Goal: Task Accomplishment & Management: Use online tool/utility

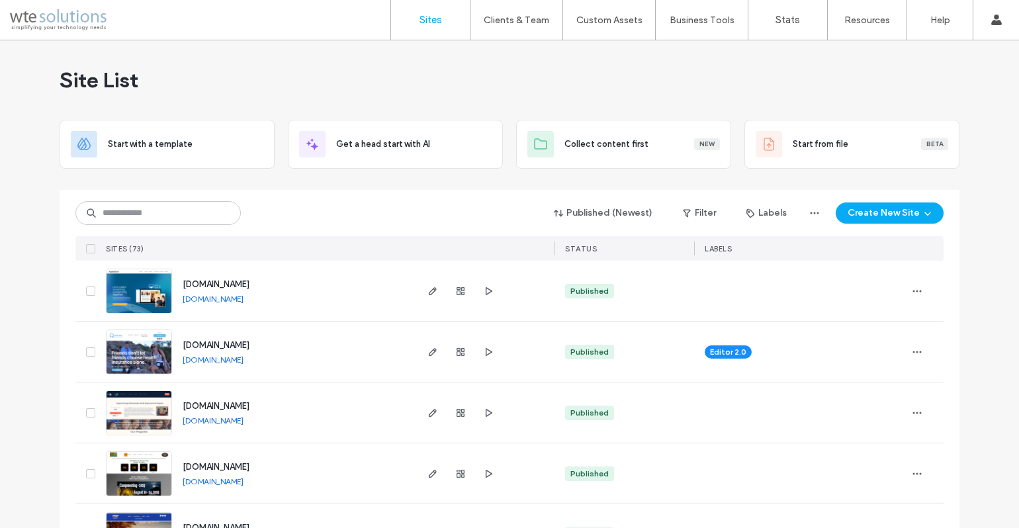
click at [212, 299] on link "[DOMAIN_NAME]" at bounding box center [213, 299] width 61 height 10
click at [428, 291] on icon "button" at bounding box center [433, 291] width 11 height 11
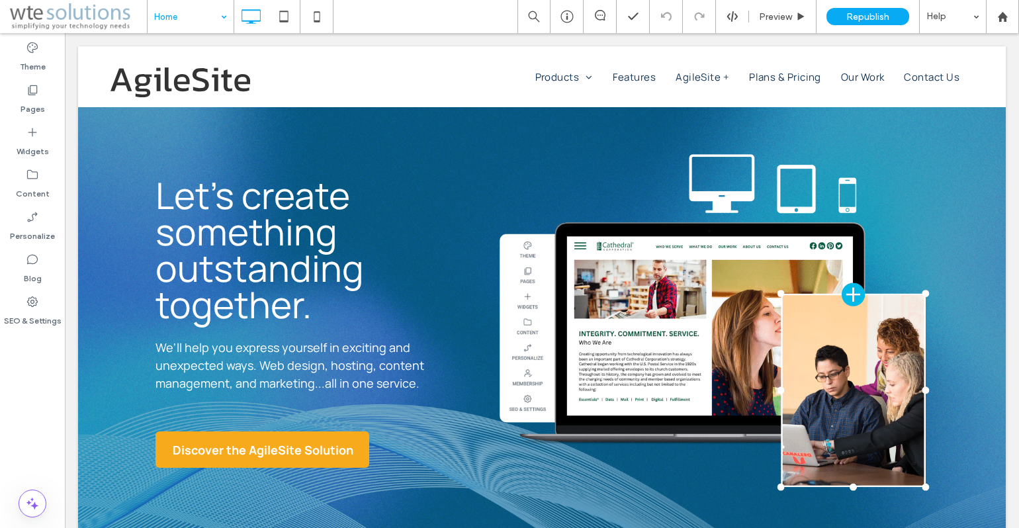
click at [177, 20] on input at bounding box center [187, 16] width 66 height 33
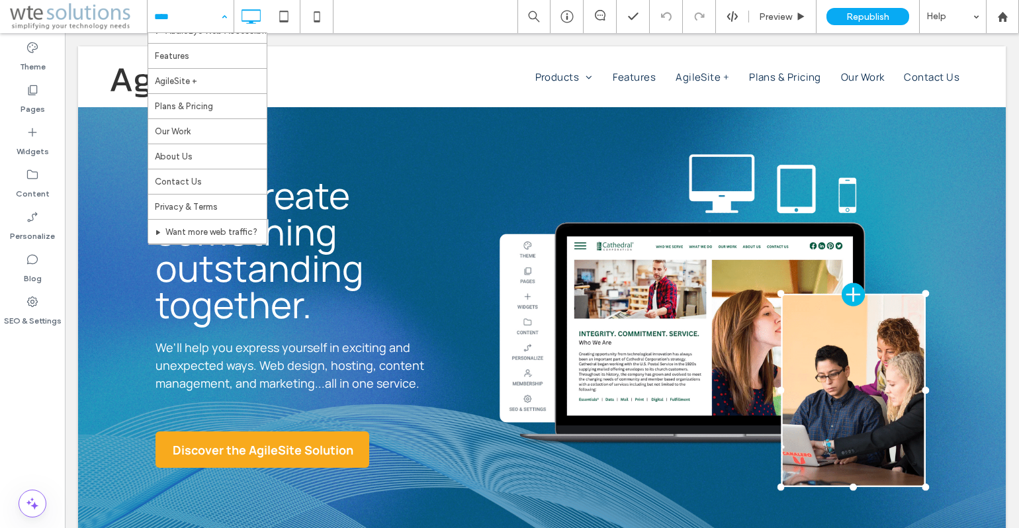
scroll to position [173, 0]
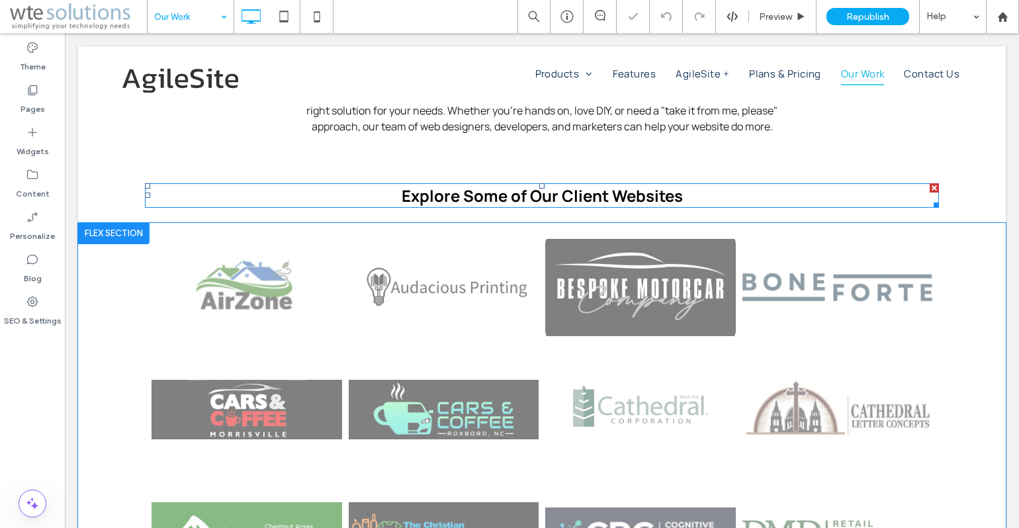
scroll to position [578, 0]
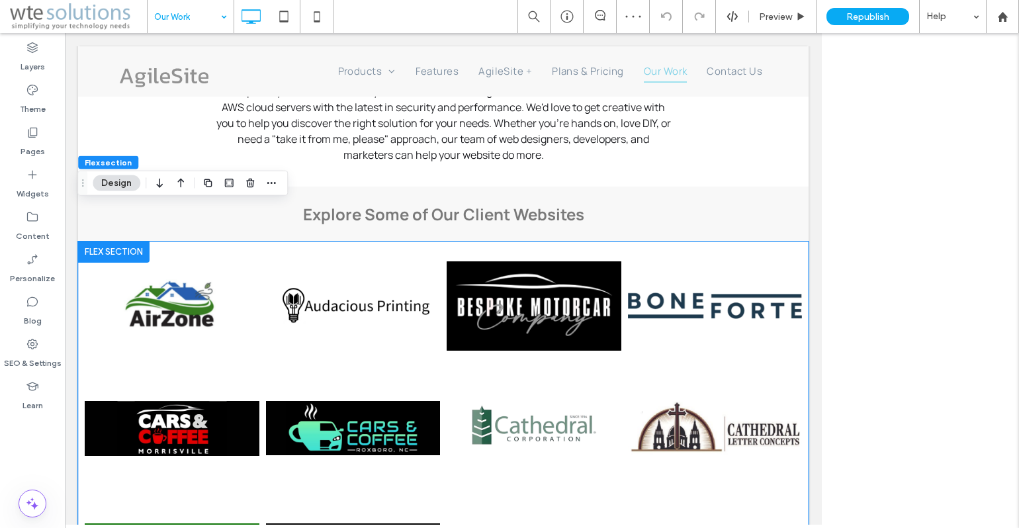
scroll to position [613, 0]
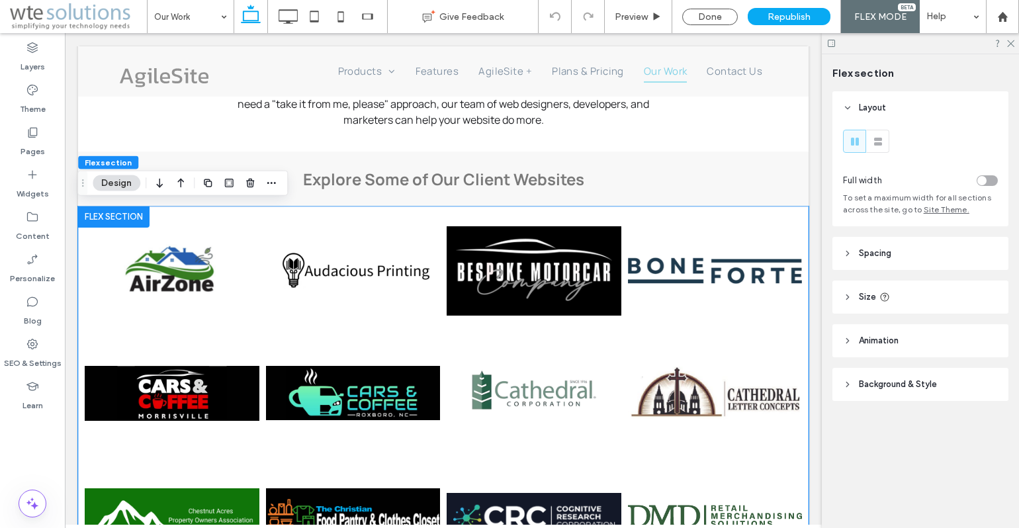
click at [118, 181] on button "Design" at bounding box center [117, 183] width 48 height 16
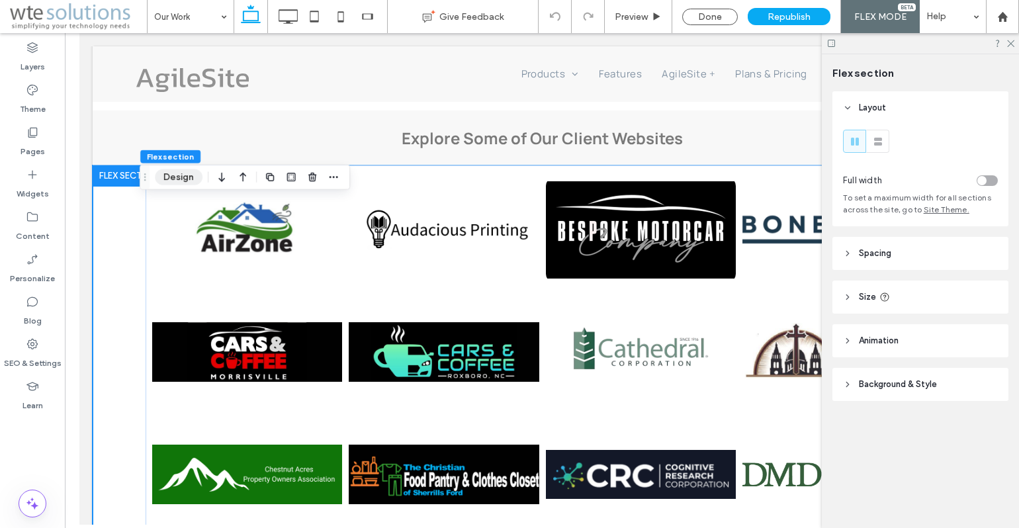
scroll to position [578, 0]
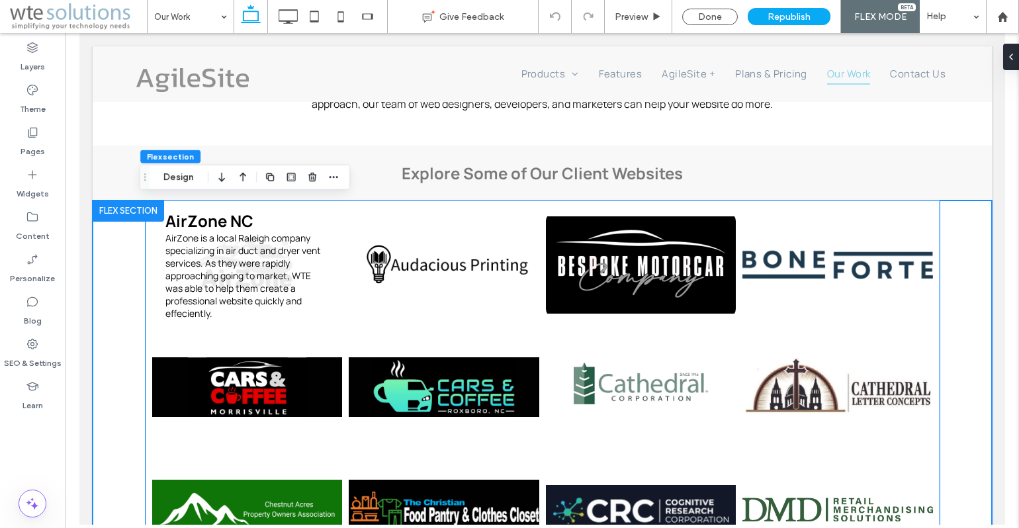
click at [240, 268] on link at bounding box center [247, 265] width 191 height 116
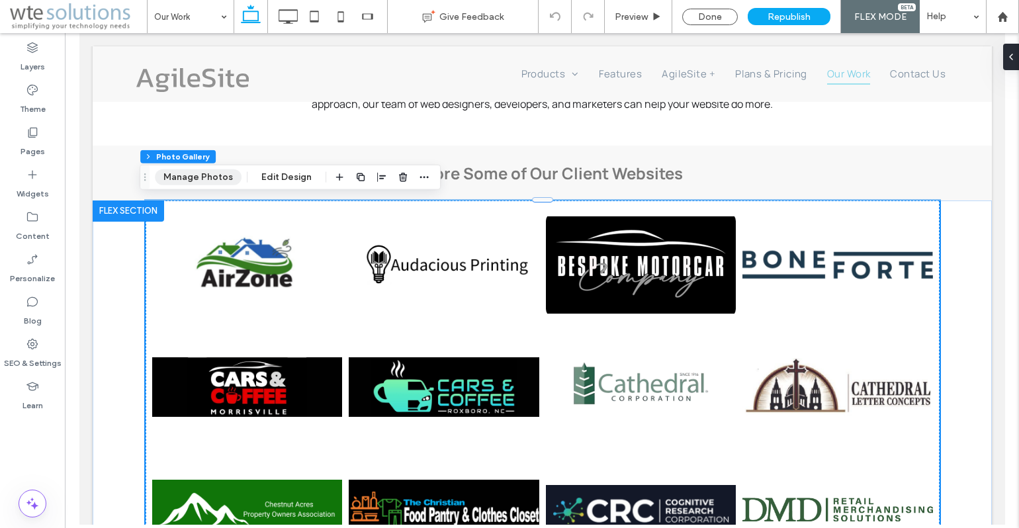
click at [203, 173] on button "Manage Photos" at bounding box center [198, 177] width 87 height 16
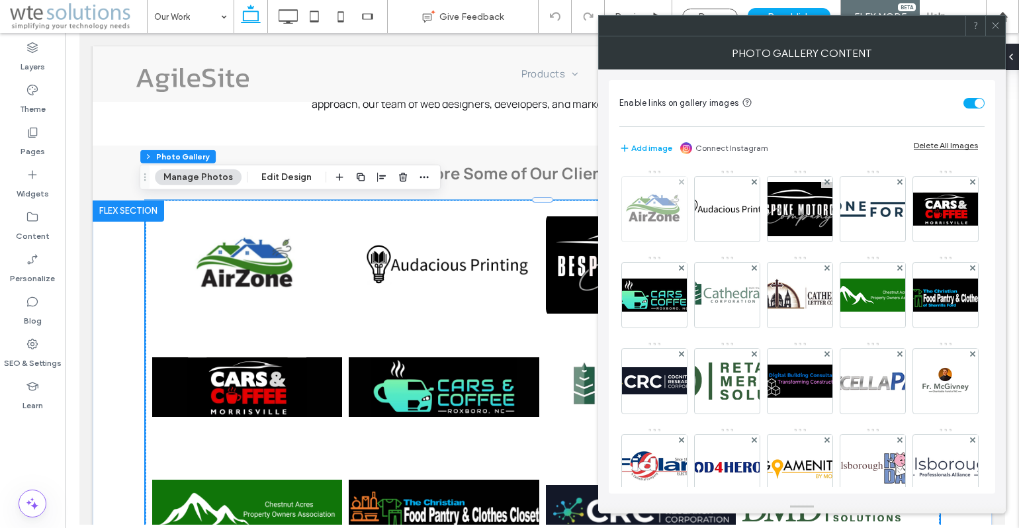
click at [640, 209] on img at bounding box center [655, 209] width 106 height 33
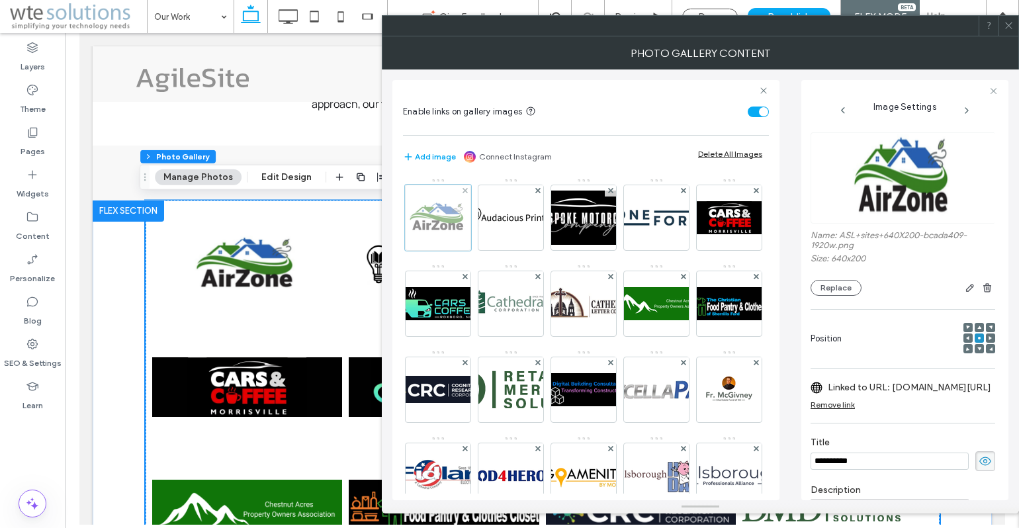
scroll to position [0, 0]
click at [512, 221] on img at bounding box center [511, 217] width 106 height 33
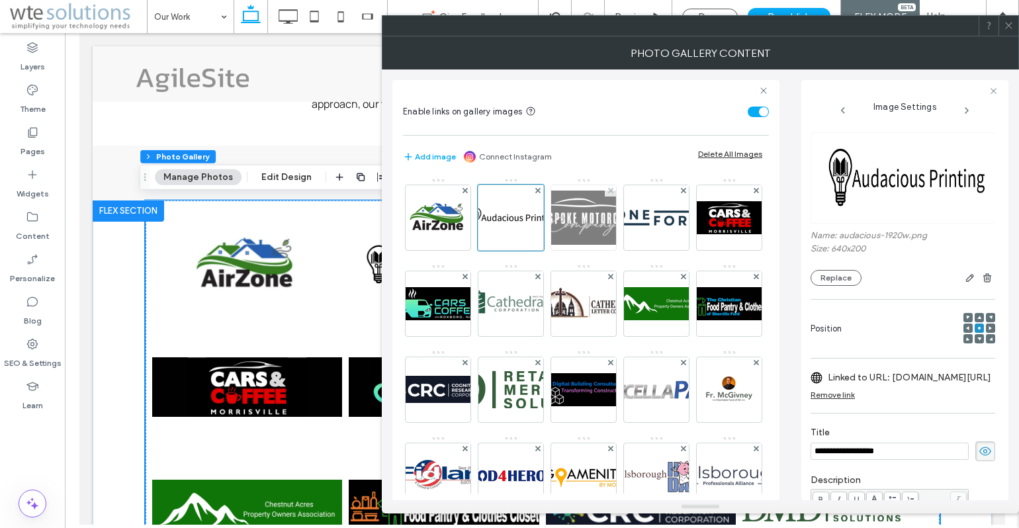
click at [575, 218] on img at bounding box center [584, 218] width 106 height 54
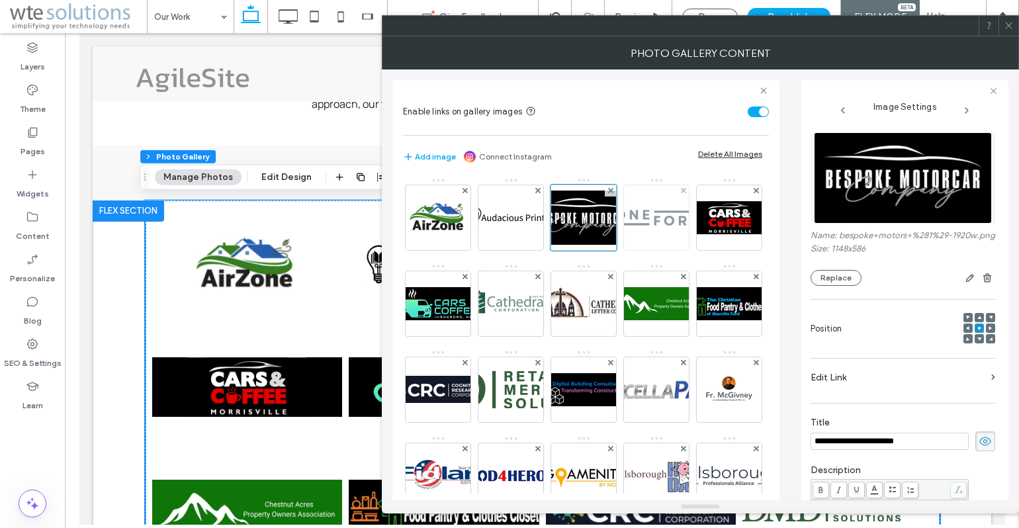
click at [659, 217] on img at bounding box center [657, 217] width 106 height 33
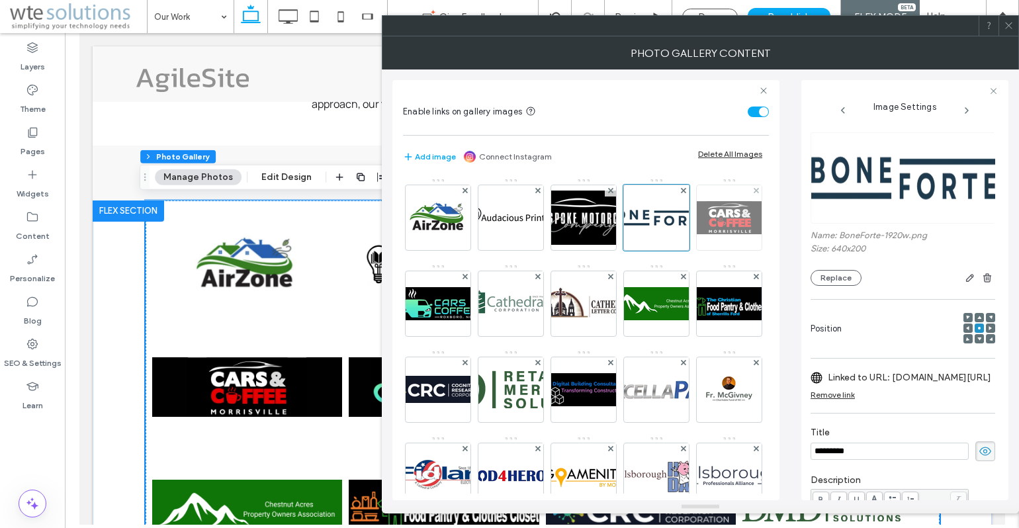
click at [676, 234] on img at bounding box center [729, 217] width 106 height 33
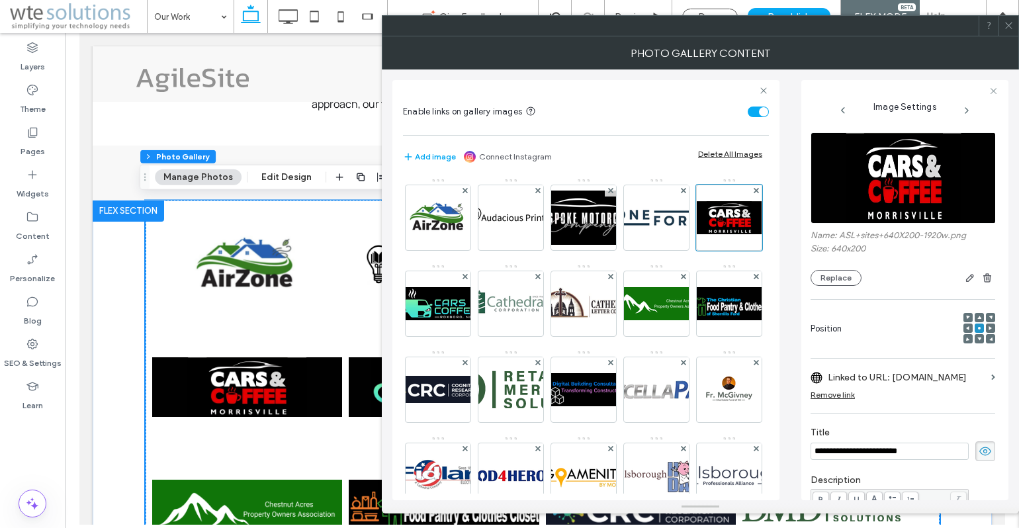
click at [1009, 26] on icon at bounding box center [1009, 26] width 10 height 10
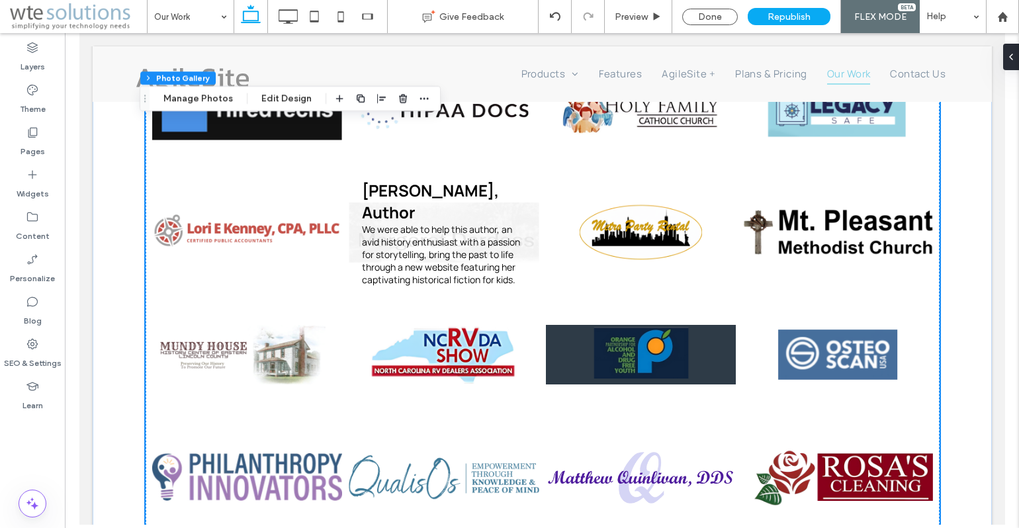
scroll to position [1524, 0]
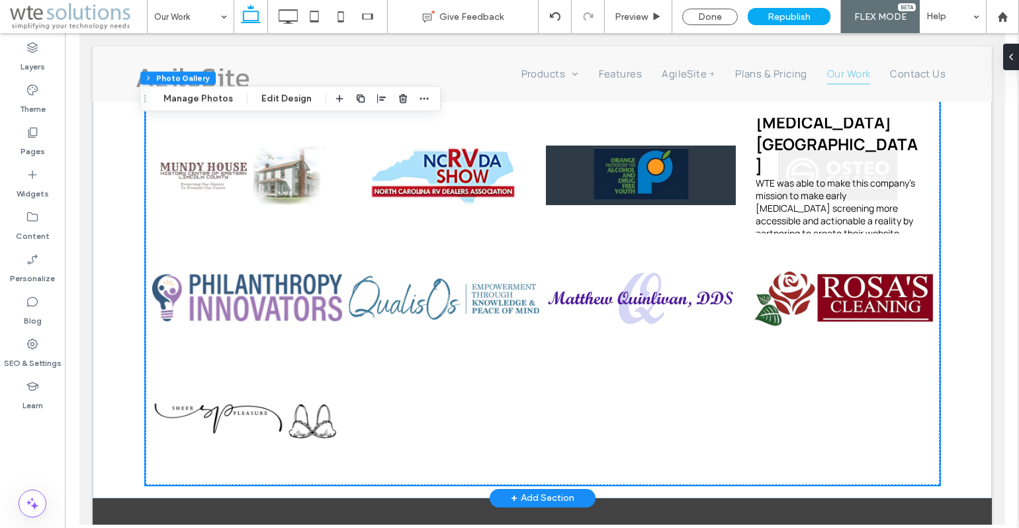
click at [825, 171] on link at bounding box center [837, 176] width 191 height 116
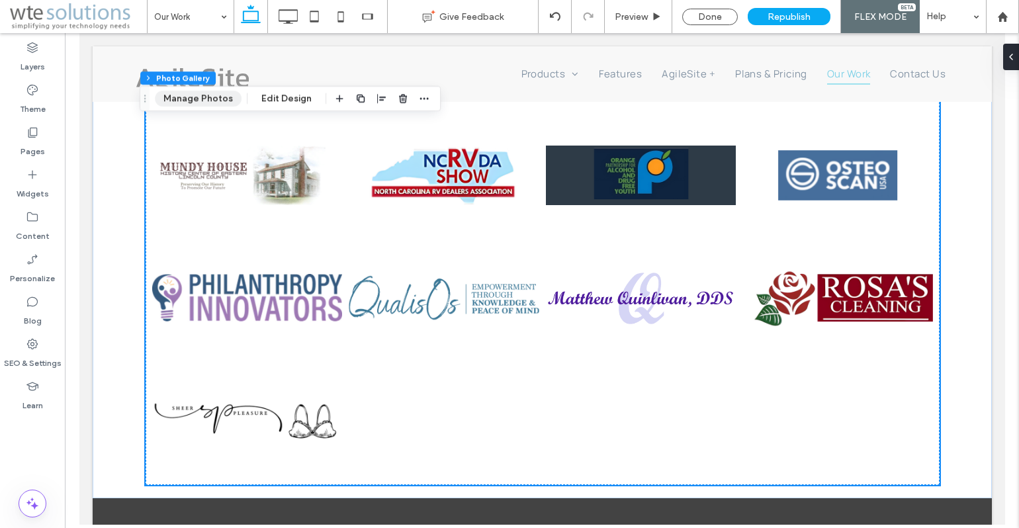
click at [203, 99] on button "Manage Photos" at bounding box center [198, 99] width 87 height 16
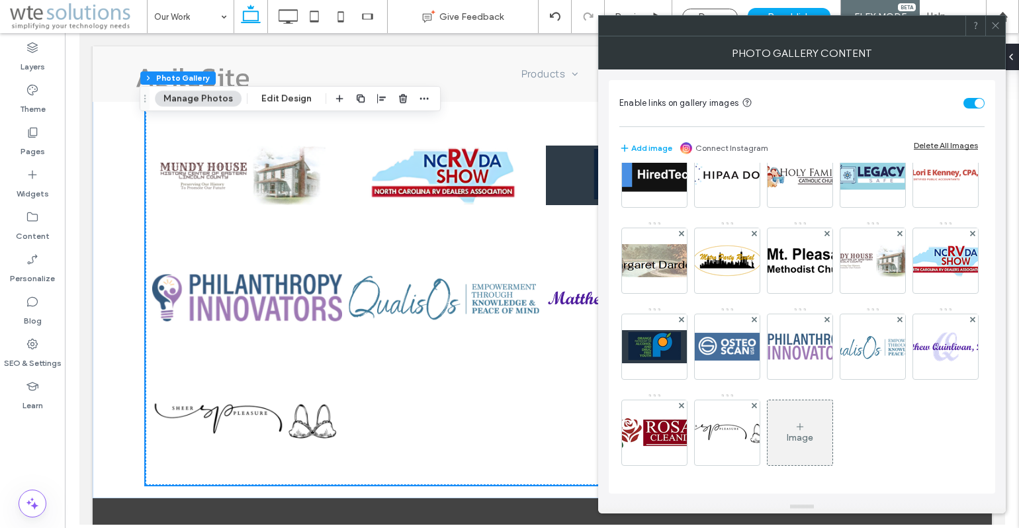
scroll to position [475, 0]
click at [780, 330] on img at bounding box center [727, 346] width 106 height 33
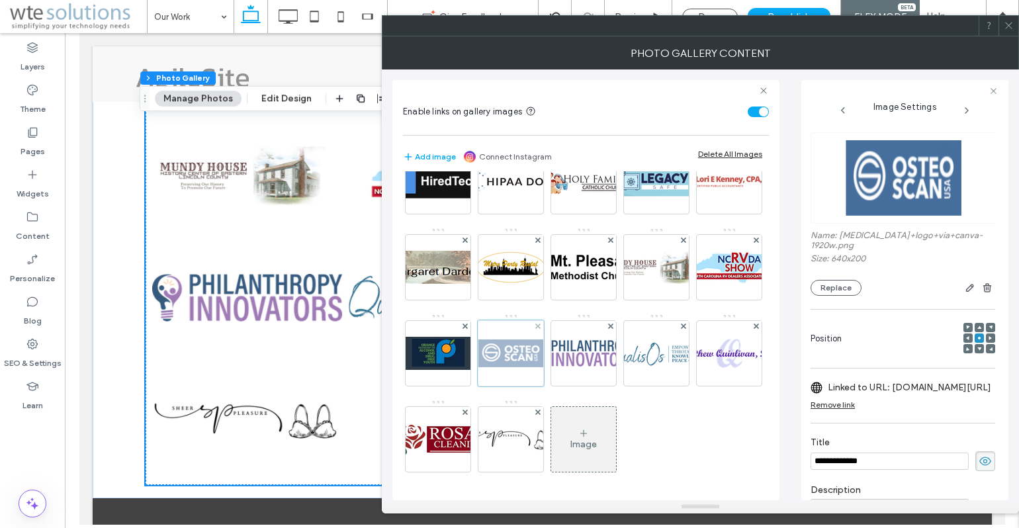
scroll to position [0, 0]
click at [994, 89] on icon at bounding box center [994, 91] width 9 height 9
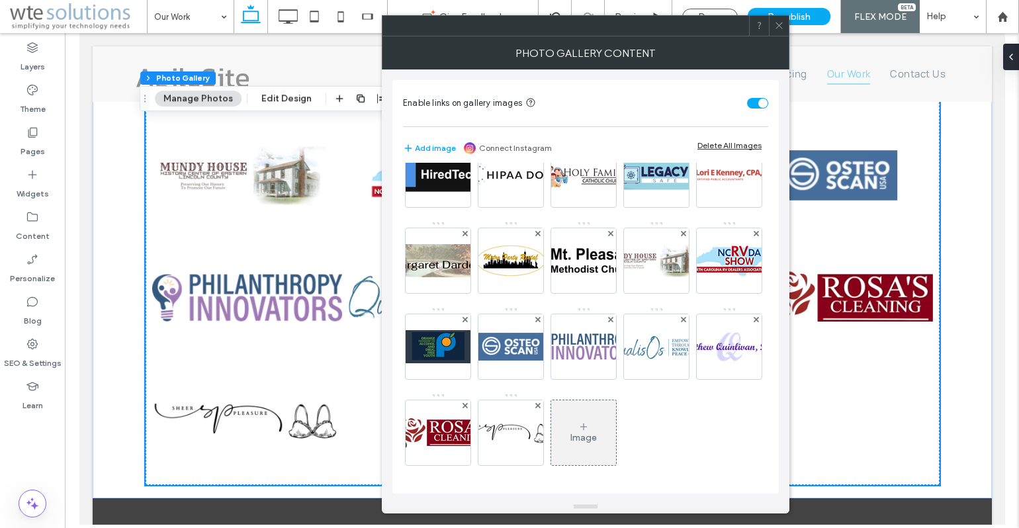
click at [782, 29] on icon at bounding box center [779, 26] width 10 height 10
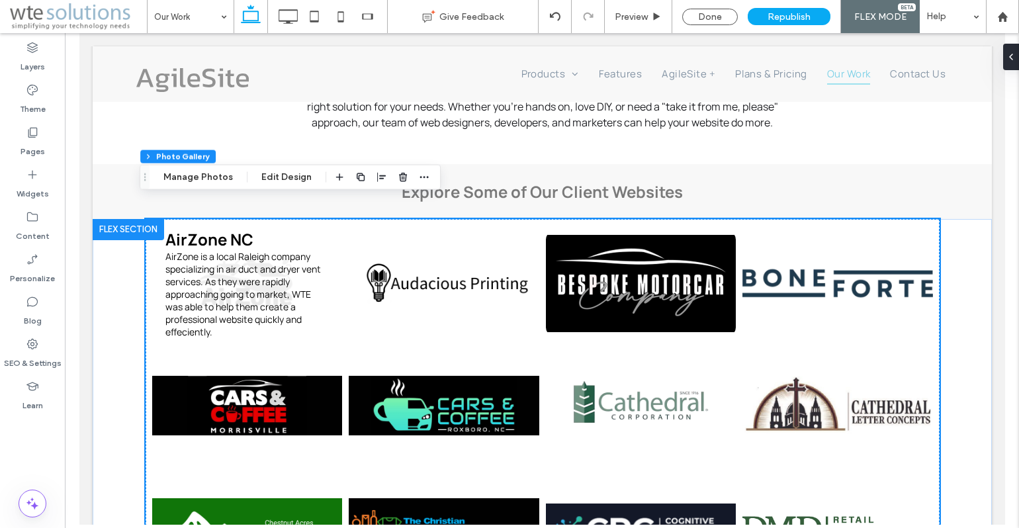
scroll to position [582, 0]
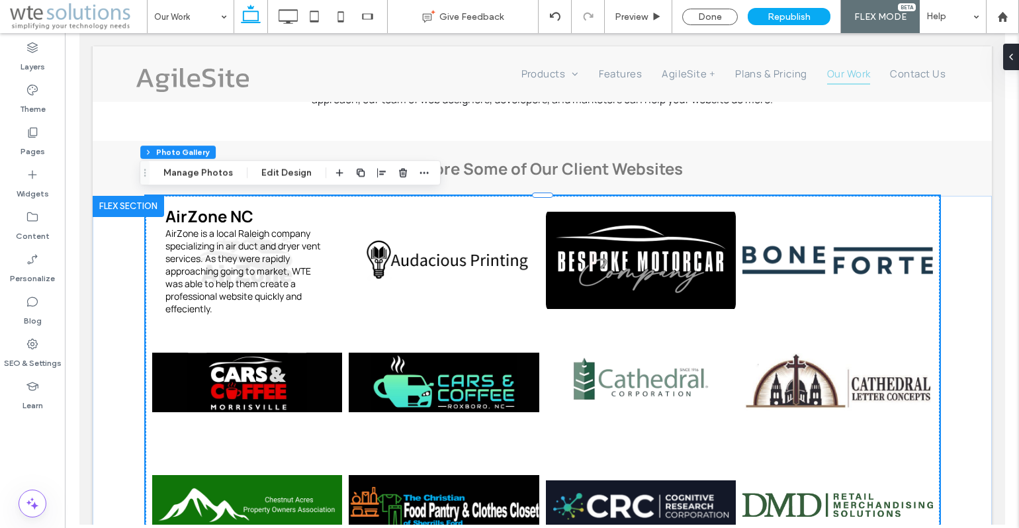
click at [231, 256] on link at bounding box center [247, 261] width 191 height 116
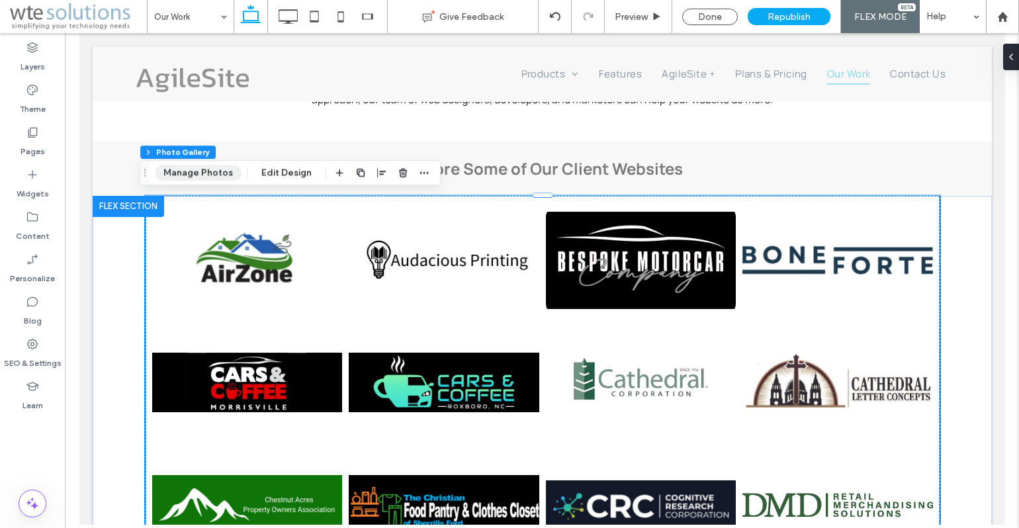
click at [204, 172] on button "Manage Photos" at bounding box center [198, 173] width 87 height 16
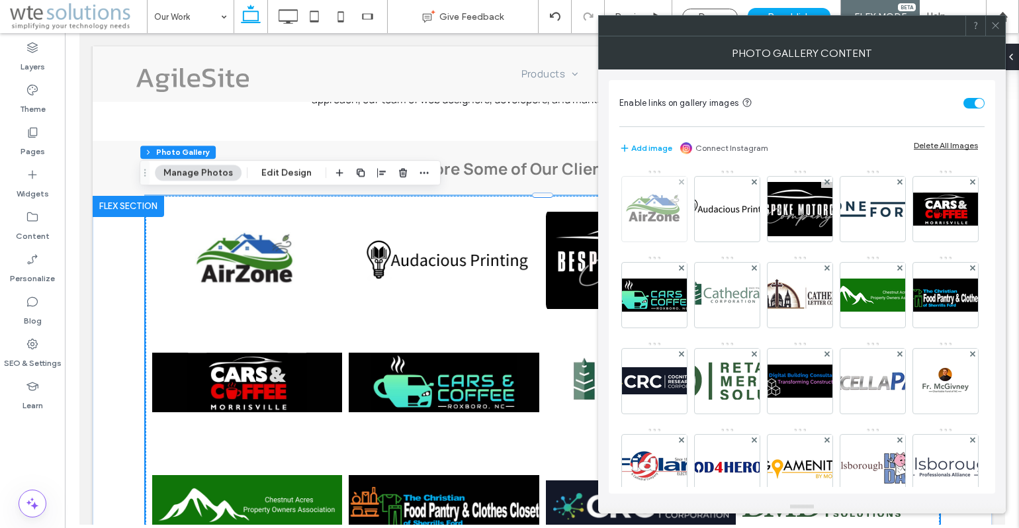
click at [651, 208] on img at bounding box center [655, 209] width 106 height 33
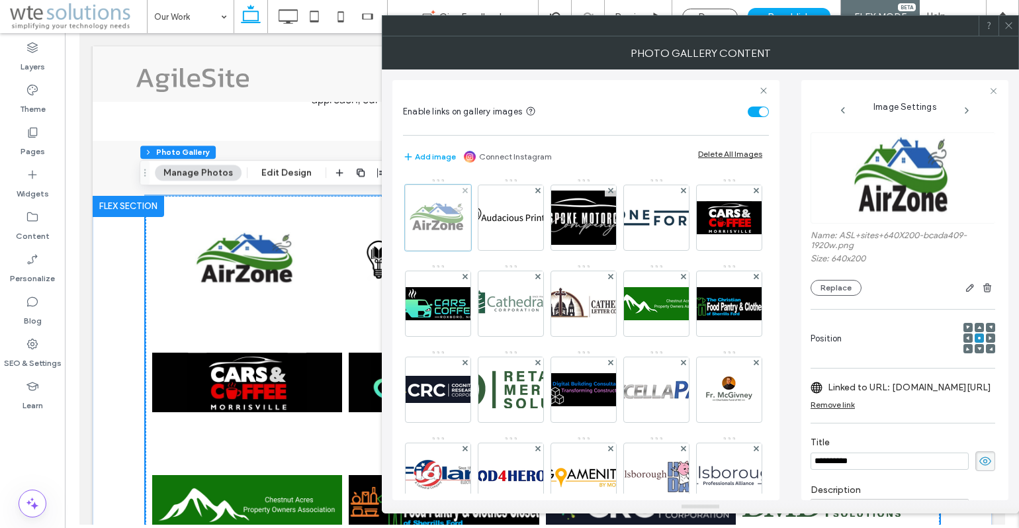
scroll to position [0, 0]
click at [504, 217] on img at bounding box center [511, 217] width 106 height 33
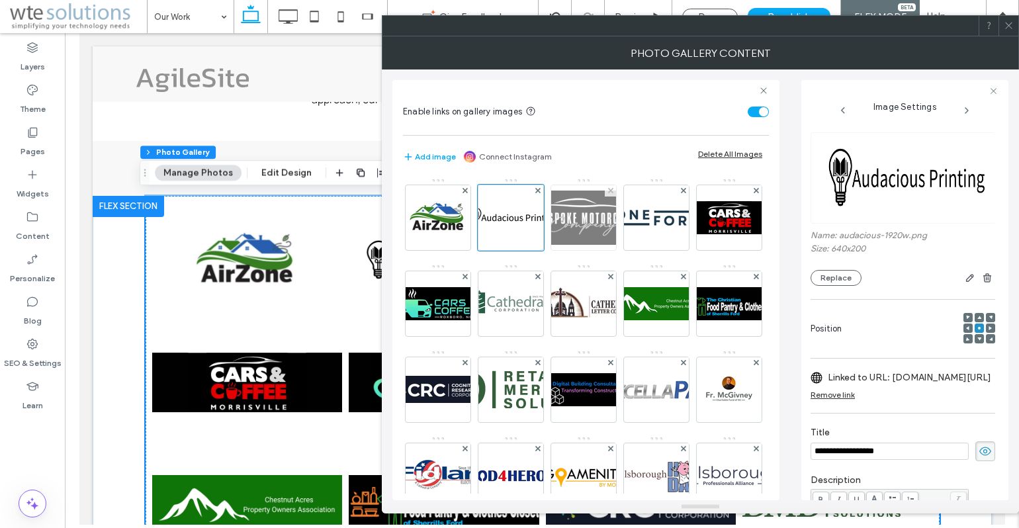
click at [576, 215] on img at bounding box center [584, 218] width 106 height 54
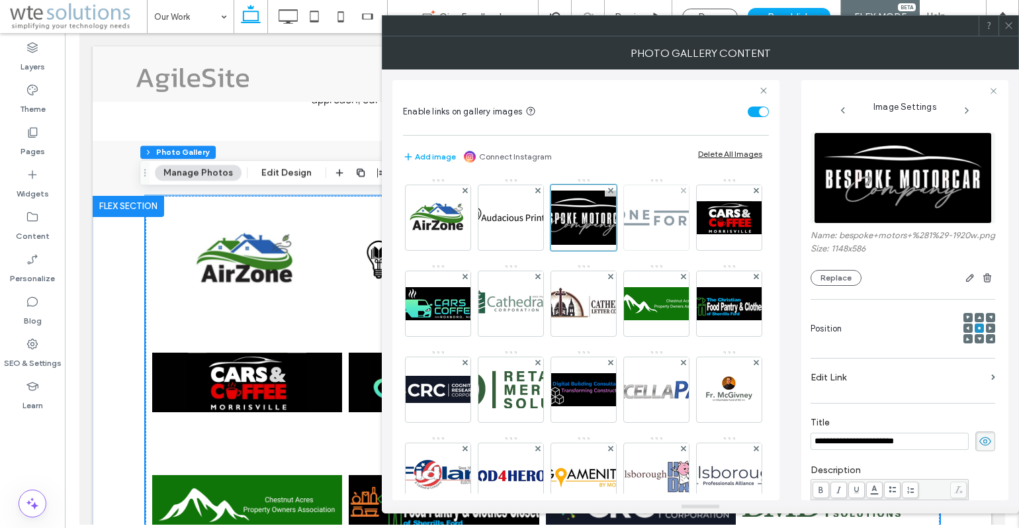
click at [652, 215] on img at bounding box center [657, 217] width 106 height 33
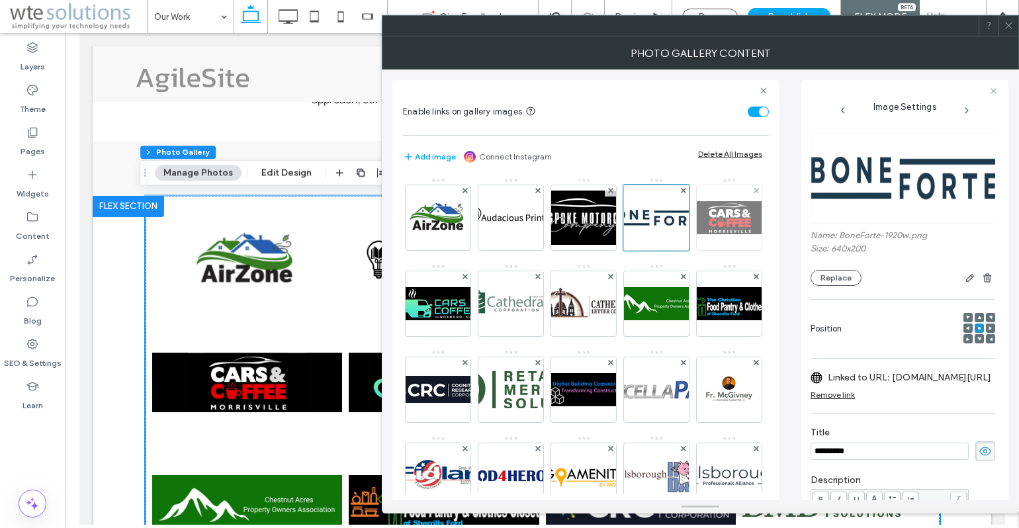
click at [676, 234] on img at bounding box center [729, 217] width 106 height 33
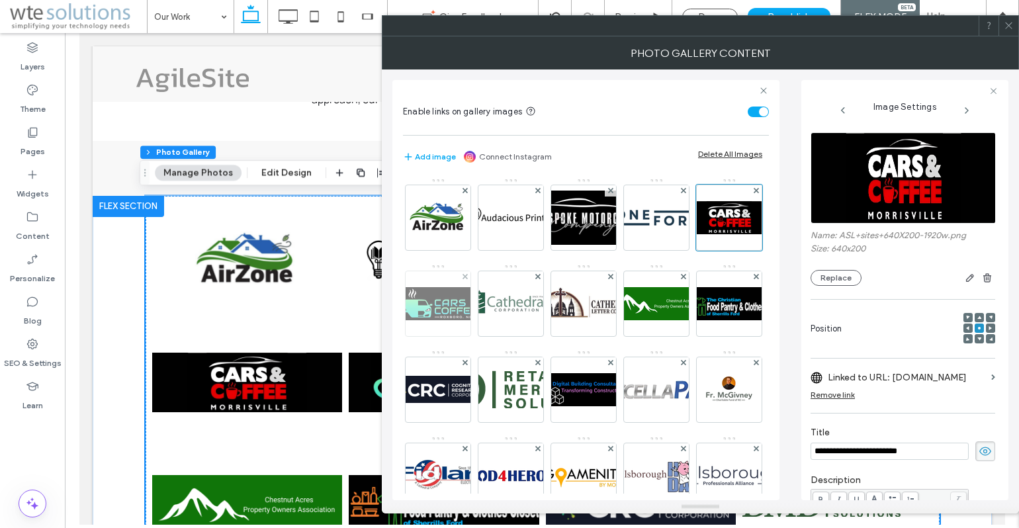
click at [491, 304] on img at bounding box center [438, 303] width 106 height 33
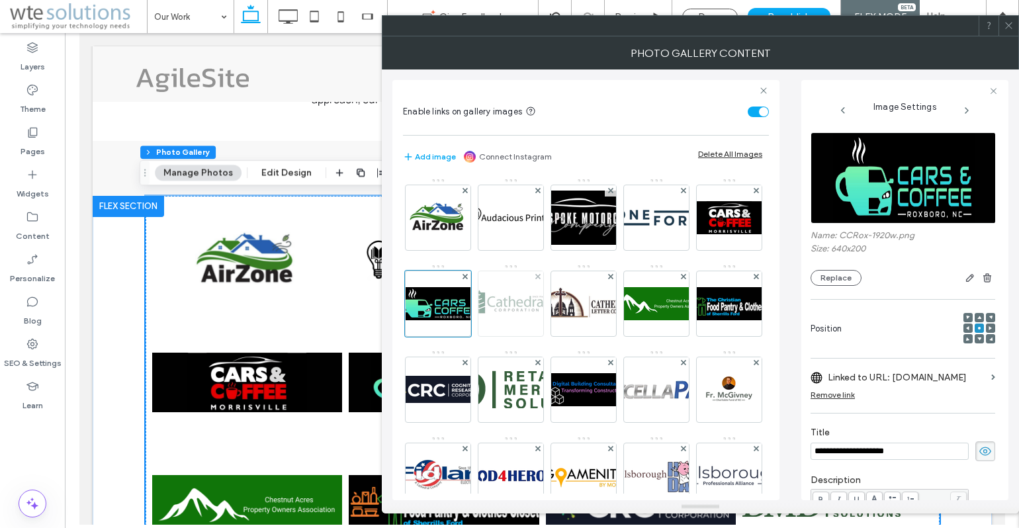
click at [564, 299] on img at bounding box center [511, 303] width 106 height 33
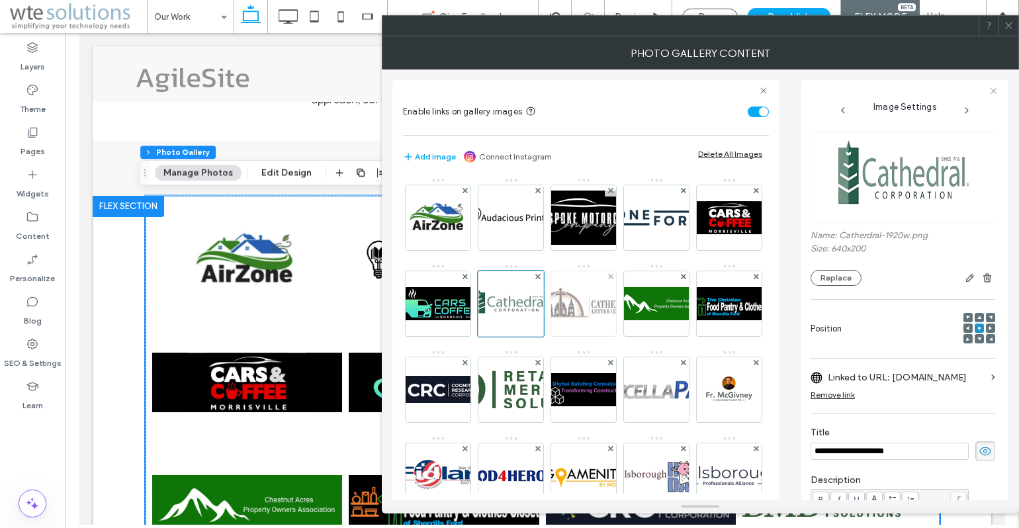
click at [637, 301] on img at bounding box center [584, 303] width 106 height 32
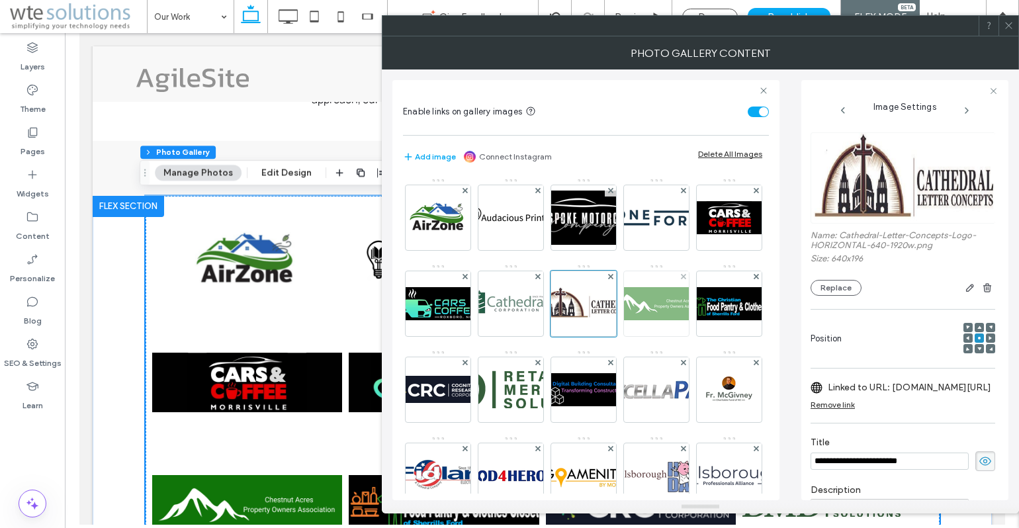
click at [604, 320] on img at bounding box center [657, 303] width 106 height 33
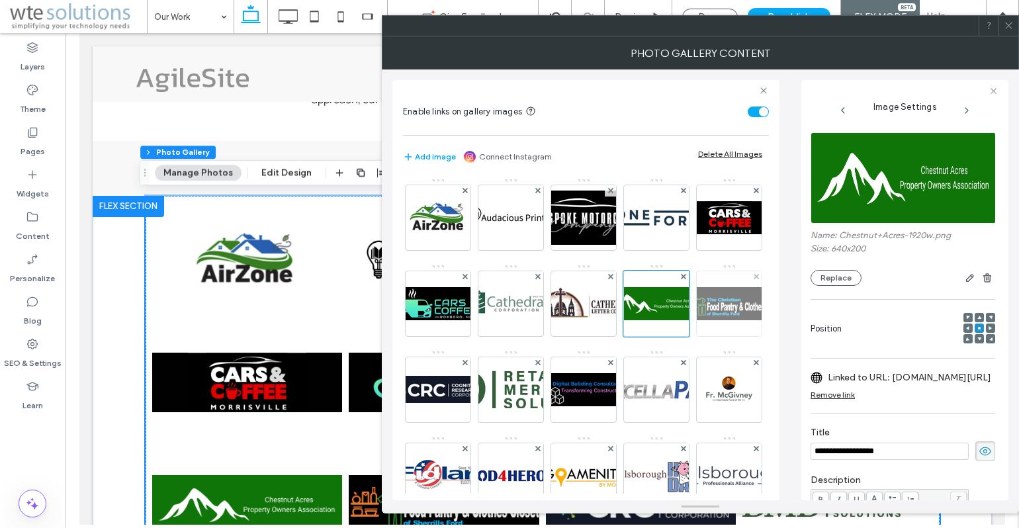
click at [676, 320] on img at bounding box center [729, 303] width 106 height 33
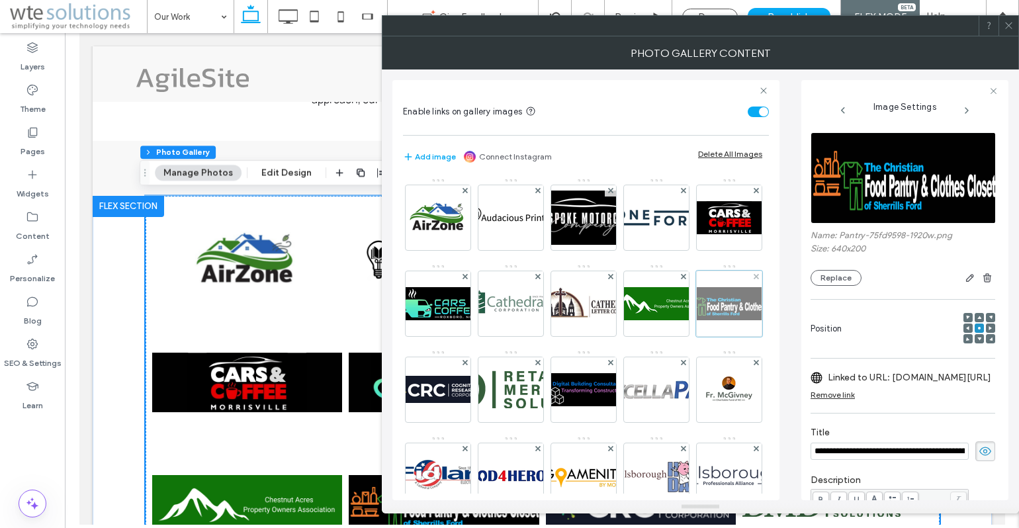
scroll to position [0, 56]
click at [491, 390] on img at bounding box center [438, 389] width 106 height 27
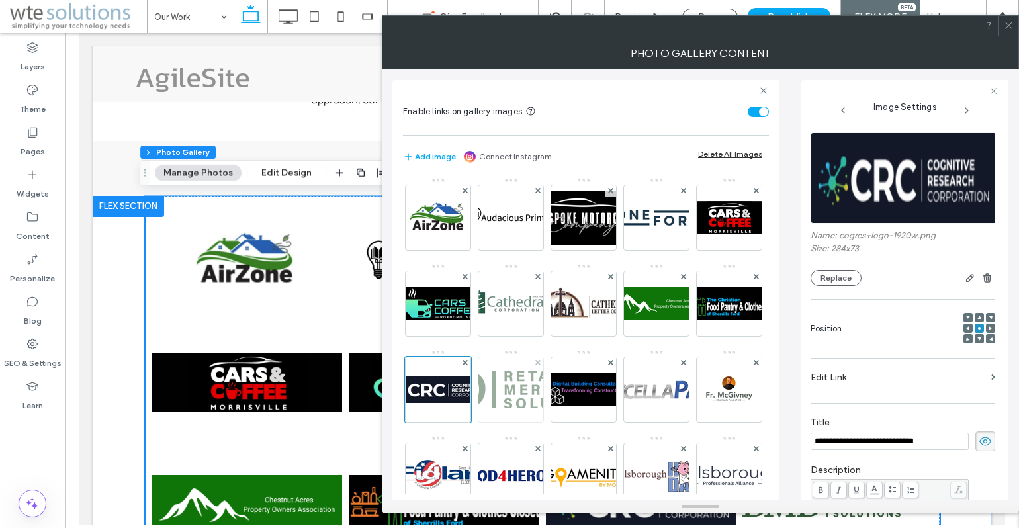
click at [647, 383] on img at bounding box center [511, 390] width 298 height 38
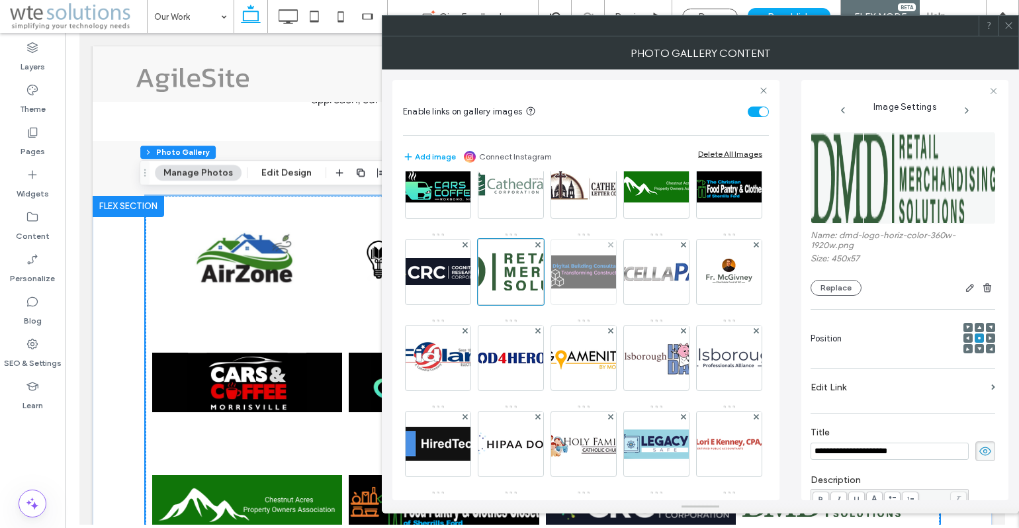
scroll to position [153, 0]
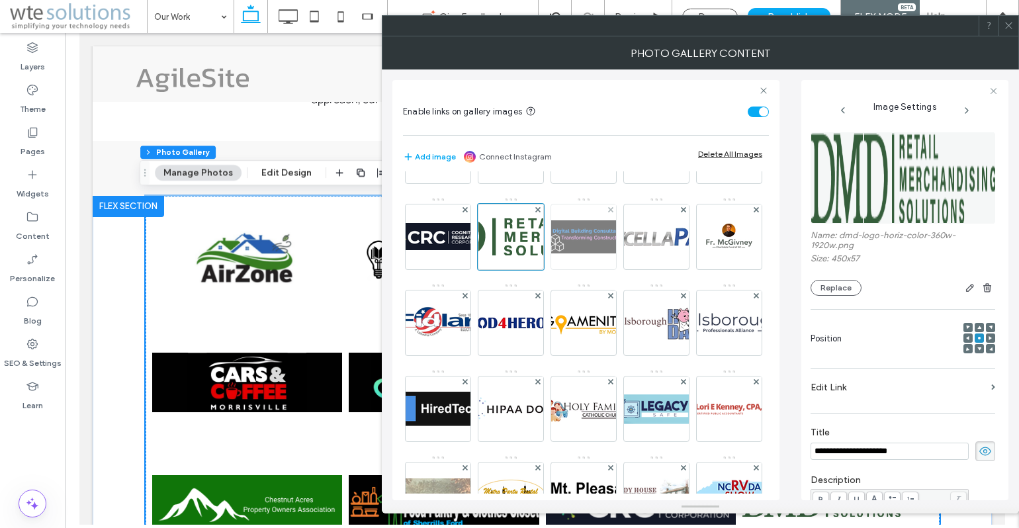
click at [531, 254] on img at bounding box center [584, 236] width 106 height 33
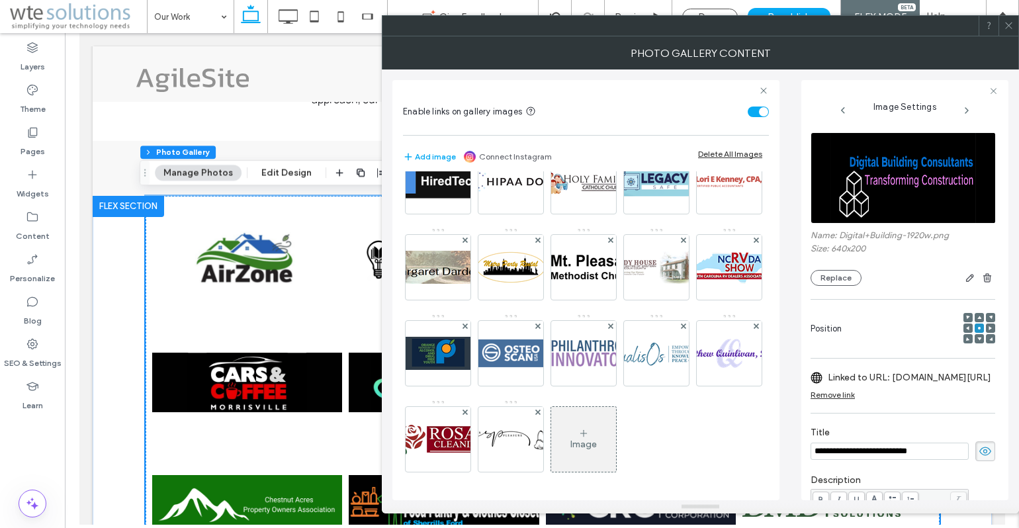
scroll to position [418, 0]
click at [564, 370] on img at bounding box center [511, 353] width 106 height 33
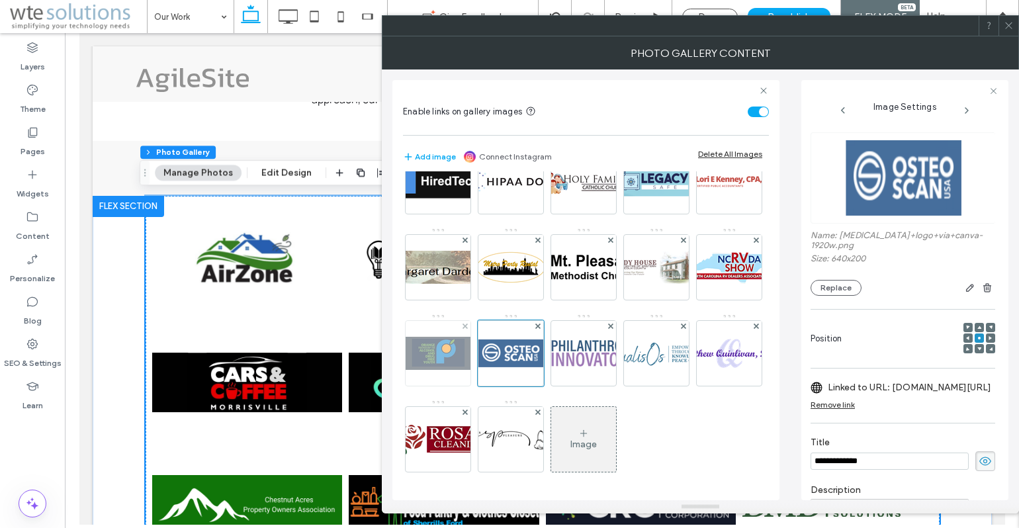
click at [491, 370] on img at bounding box center [438, 353] width 106 height 33
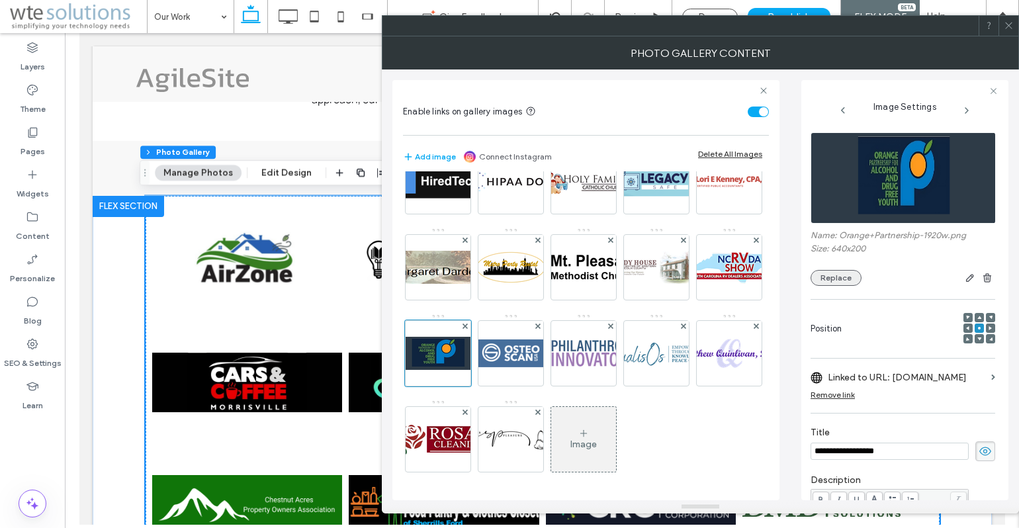
click at [831, 279] on button "Replace" at bounding box center [836, 278] width 51 height 16
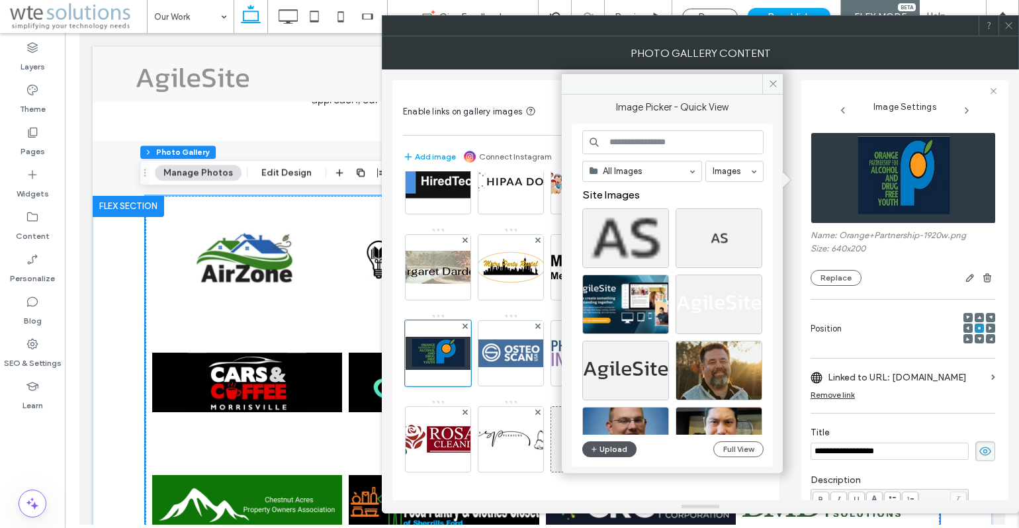
click at [606, 451] on button "Upload" at bounding box center [609, 449] width 54 height 16
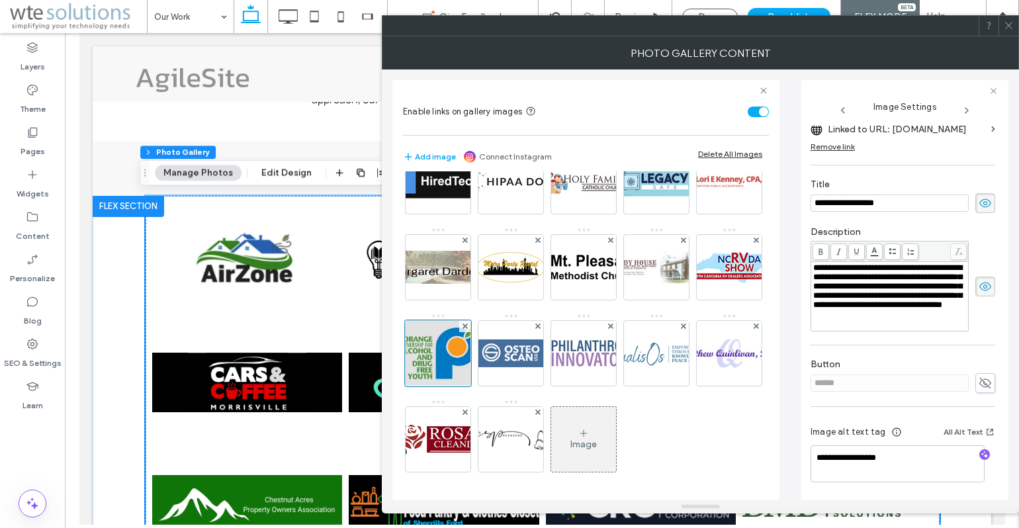
scroll to position [0, 0]
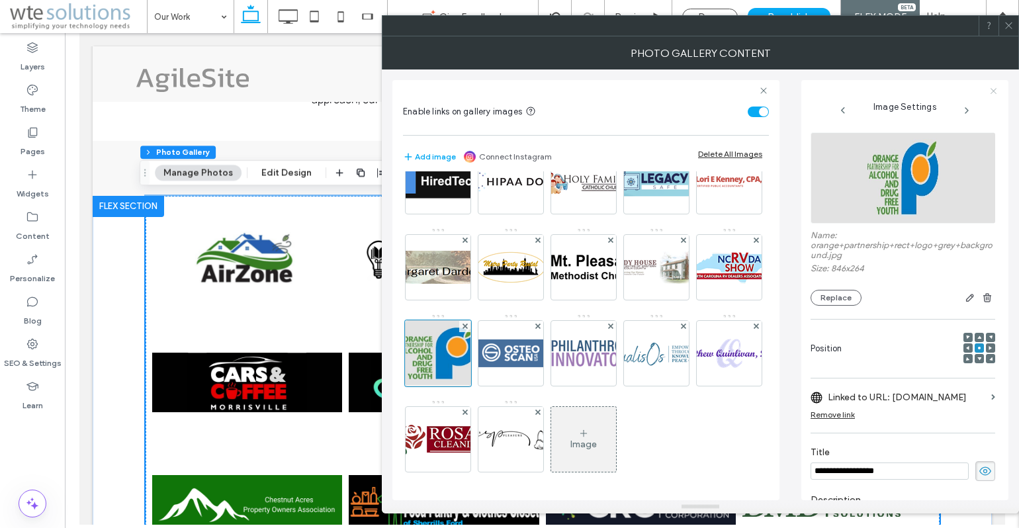
click at [994, 89] on icon at bounding box center [994, 91] width 9 height 9
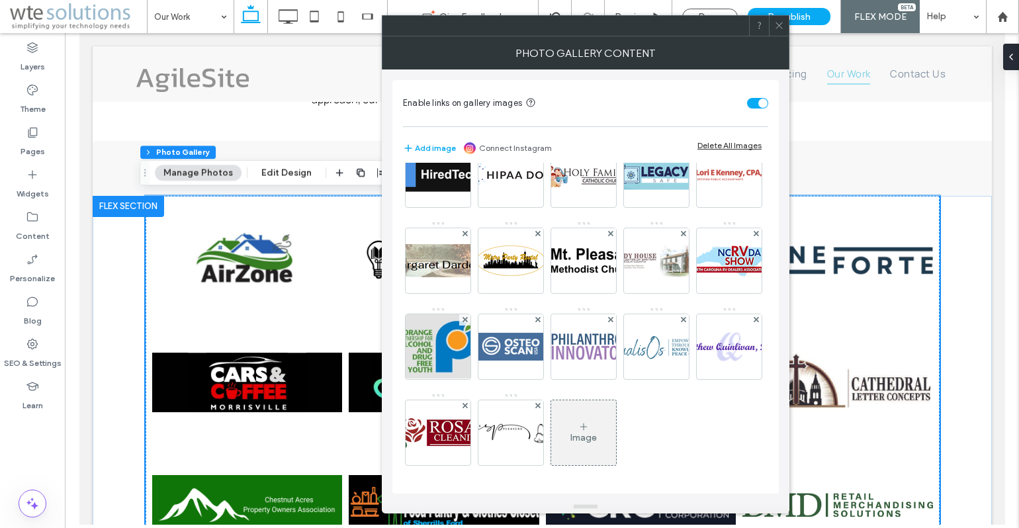
click at [780, 24] on icon at bounding box center [779, 26] width 10 height 10
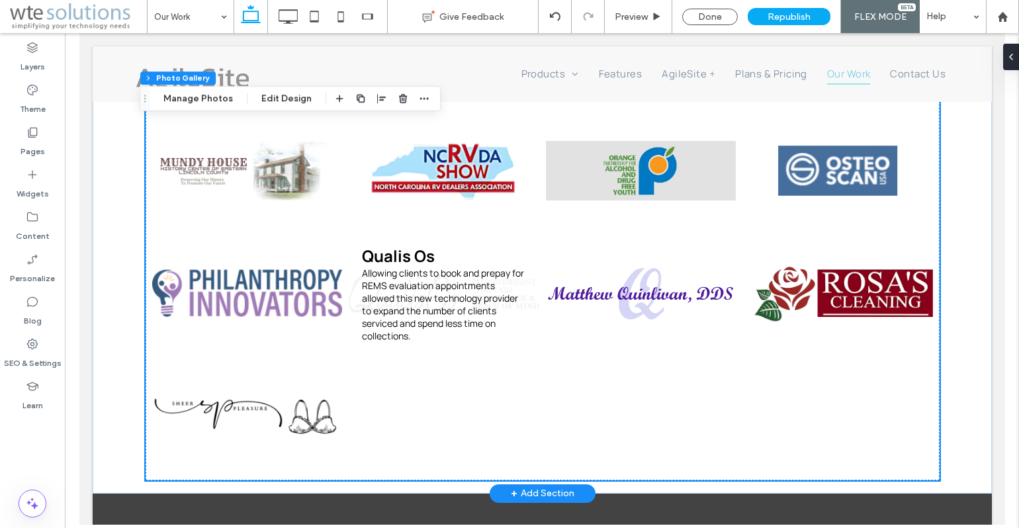
scroll to position [1383, 0]
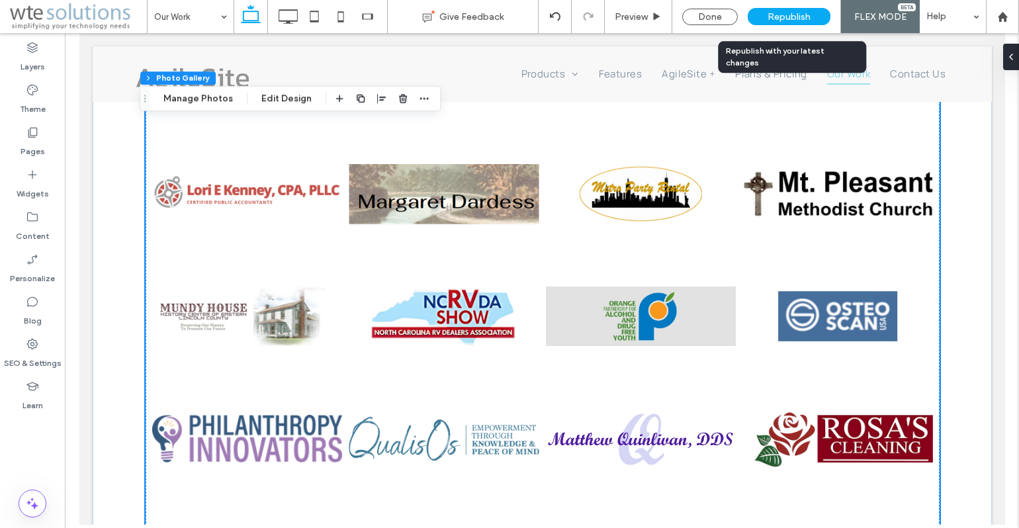
click at [791, 17] on span "Republish" at bounding box center [789, 16] width 43 height 11
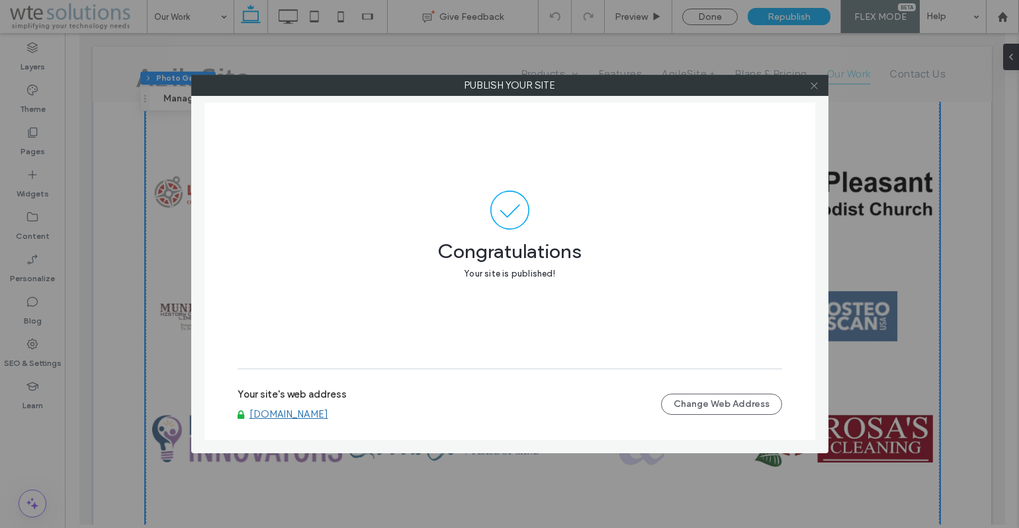
click at [816, 84] on use at bounding box center [814, 85] width 7 height 7
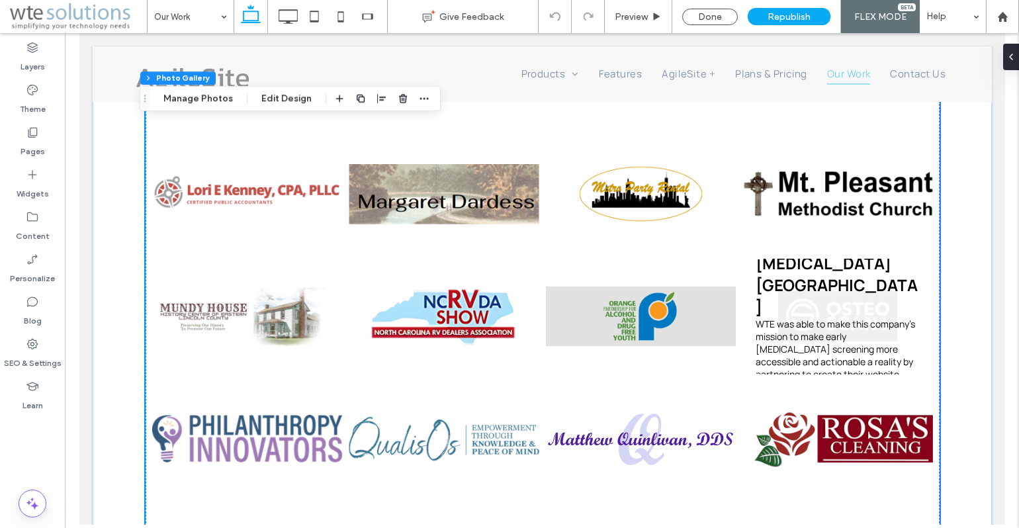
click at [836, 317] on link at bounding box center [837, 317] width 191 height 116
click at [822, 314] on link at bounding box center [837, 317] width 191 height 116
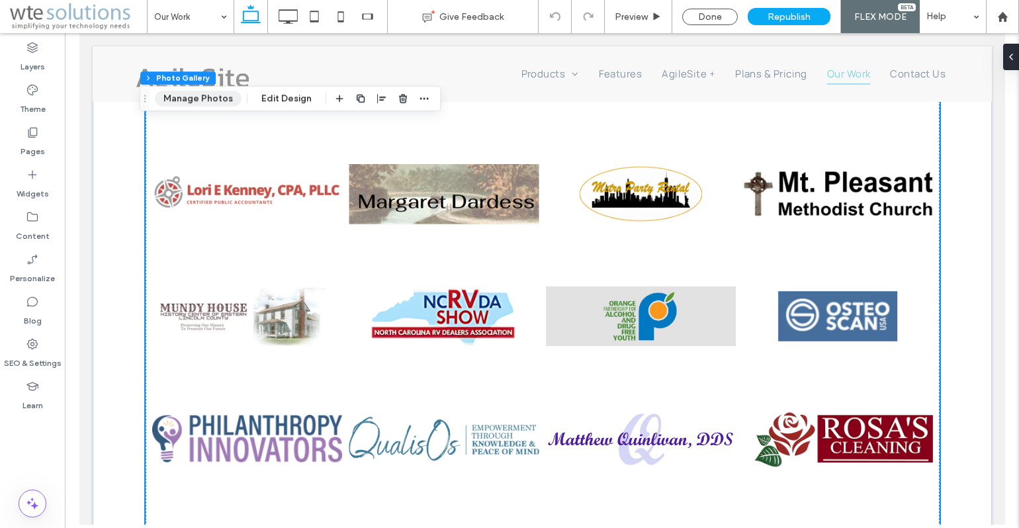
click at [183, 99] on button "Manage Photos" at bounding box center [198, 99] width 87 height 16
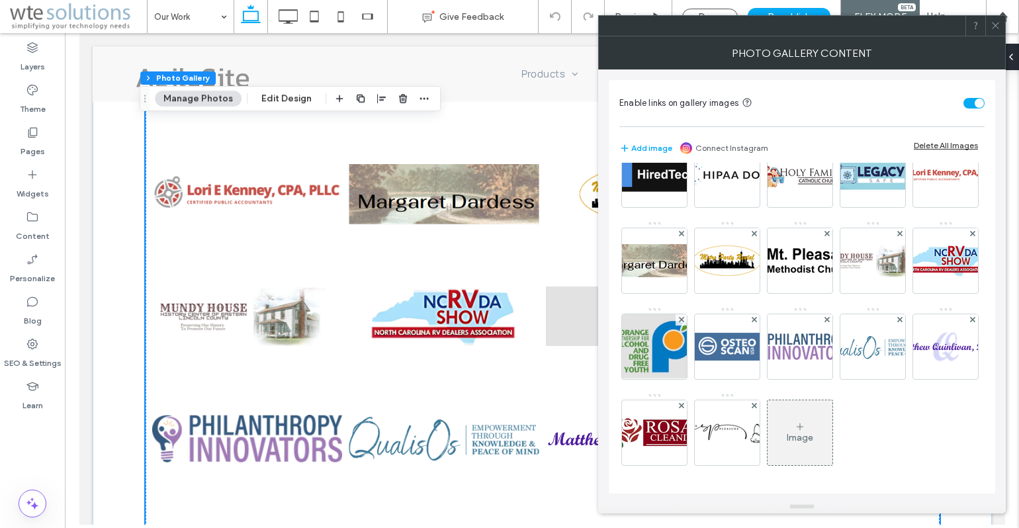
scroll to position [478, 0]
click at [780, 330] on img at bounding box center [727, 346] width 106 height 33
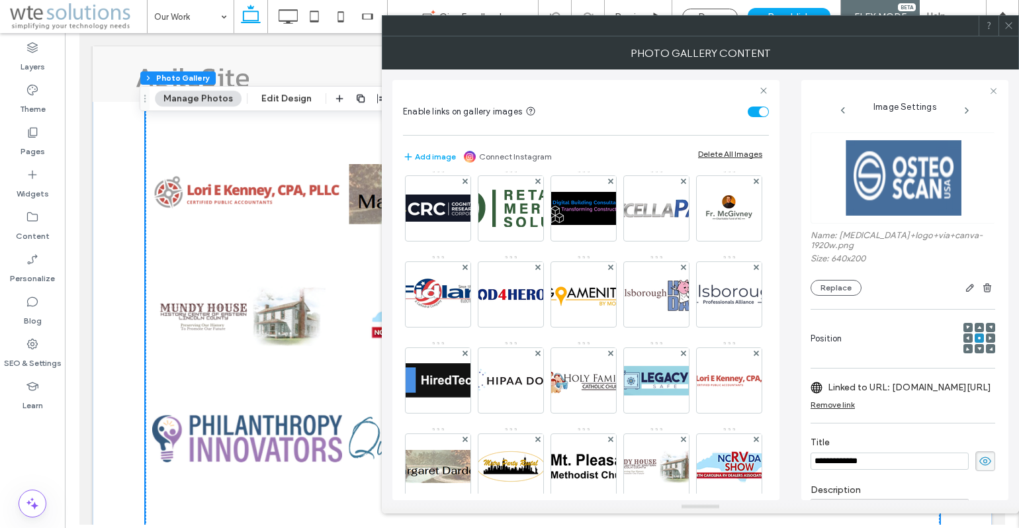
scroll to position [176, 0]
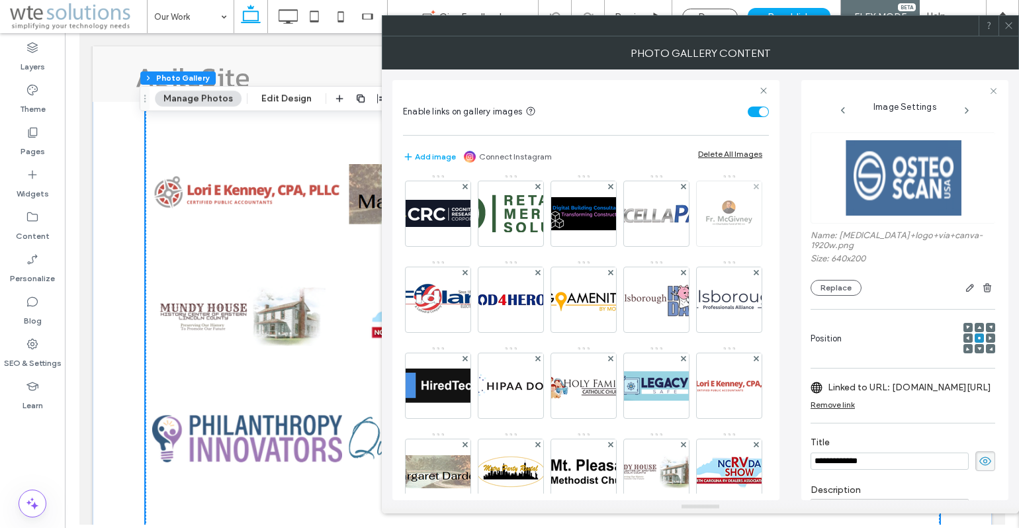
click at [676, 230] on img at bounding box center [729, 213] width 106 height 33
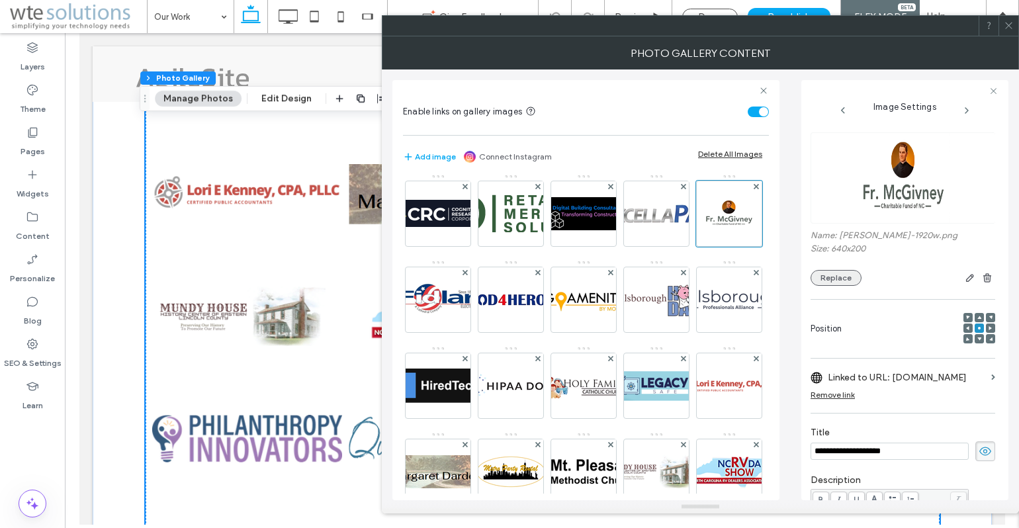
click at [836, 279] on button "Replace" at bounding box center [836, 278] width 51 height 16
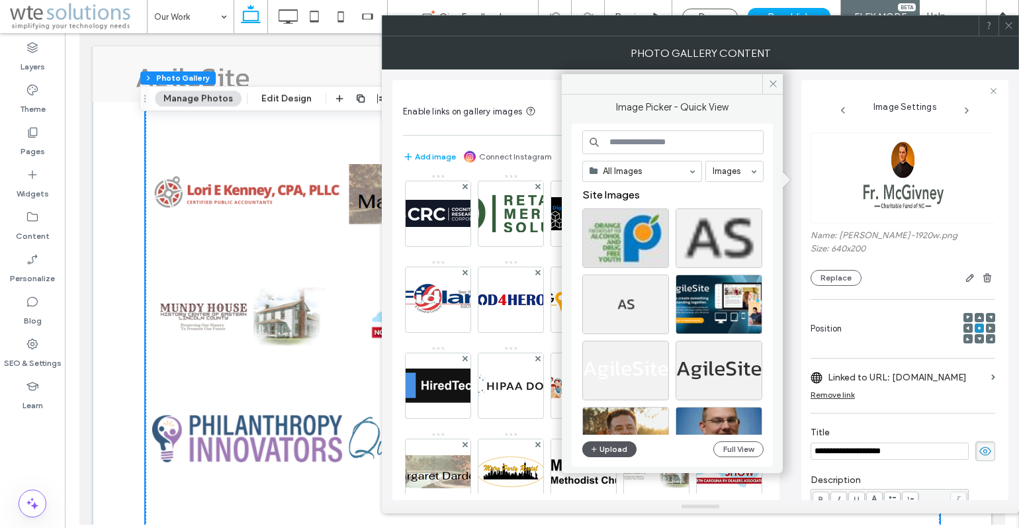
click at [609, 447] on button "Upload" at bounding box center [609, 449] width 54 height 16
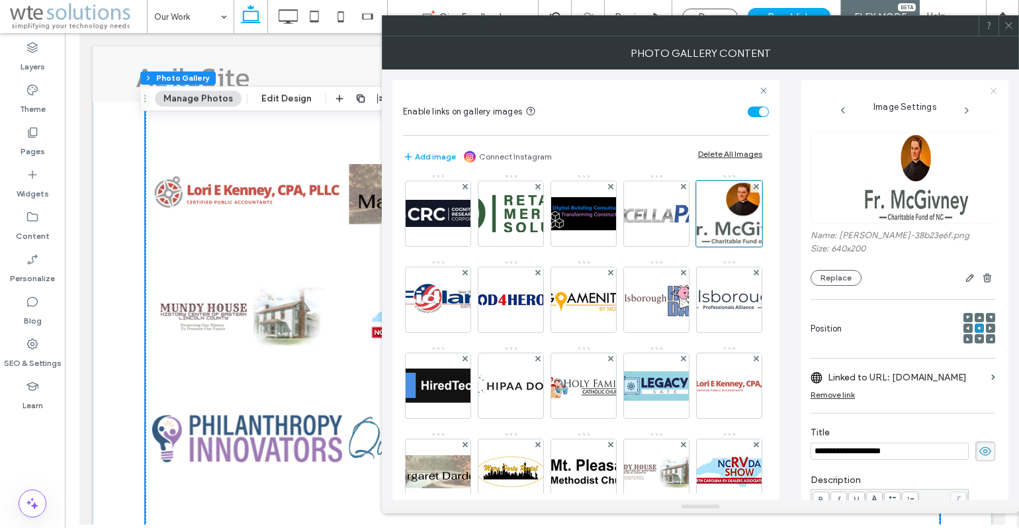
click at [994, 91] on use at bounding box center [994, 91] width 6 height 6
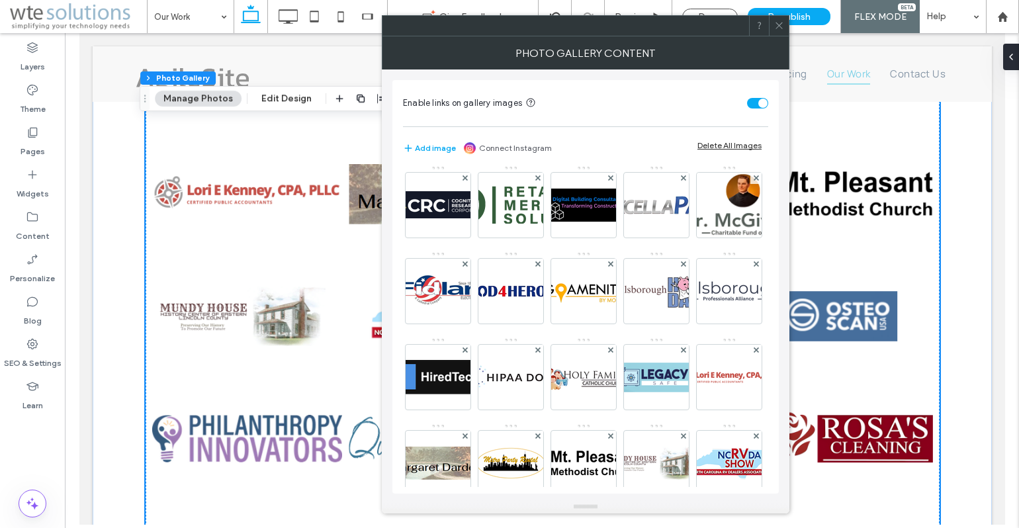
click at [776, 24] on icon at bounding box center [779, 26] width 10 height 10
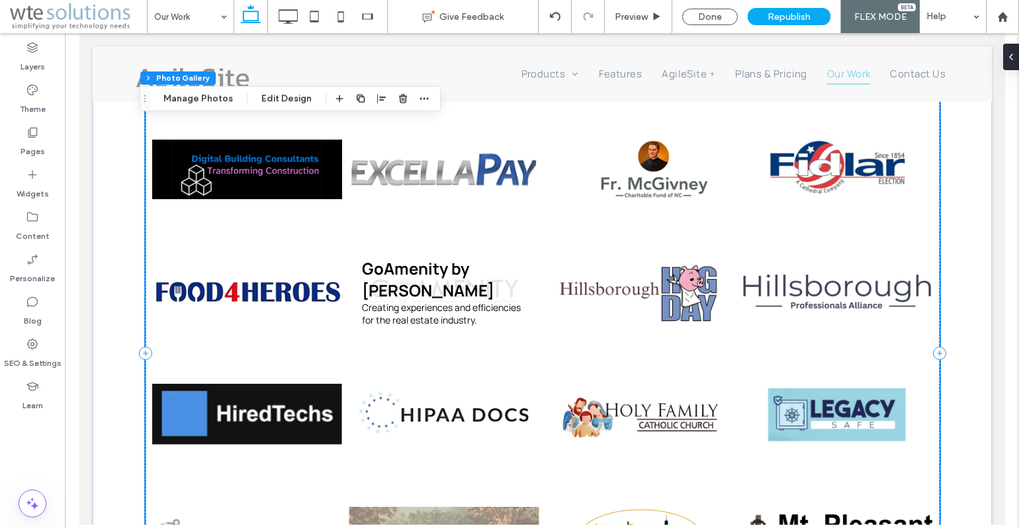
scroll to position [946, 0]
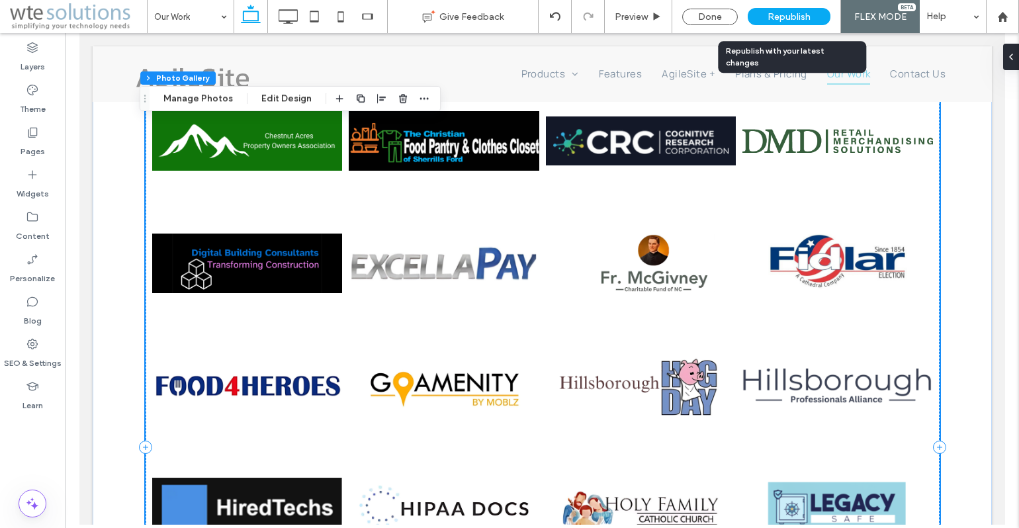
click at [802, 14] on span "Republish" at bounding box center [789, 16] width 43 height 11
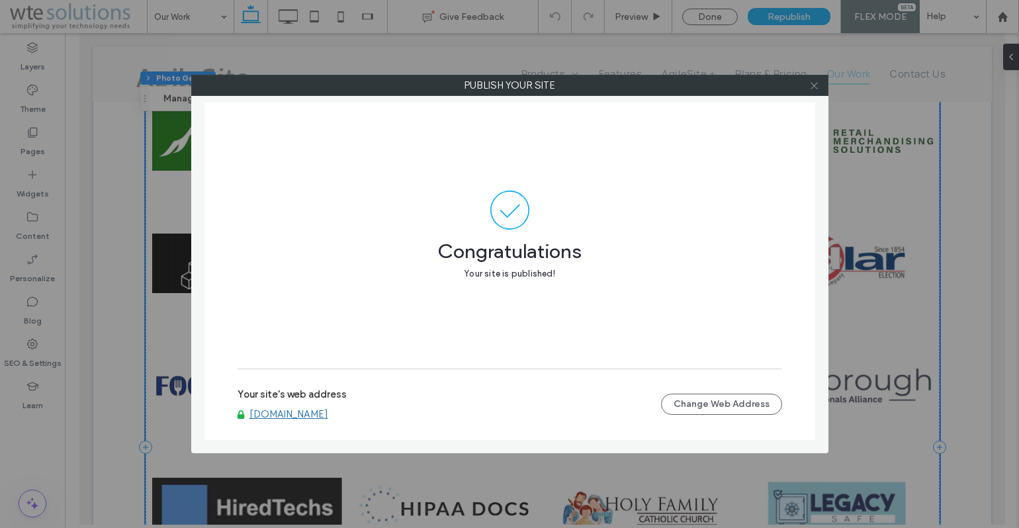
click at [815, 83] on icon at bounding box center [814, 86] width 10 height 10
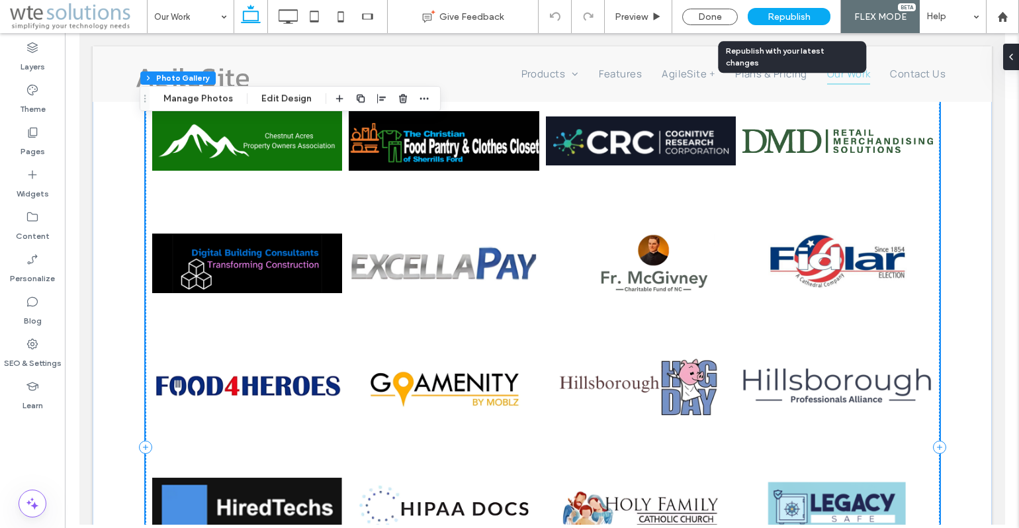
click at [784, 15] on span "Republish" at bounding box center [789, 16] width 43 height 11
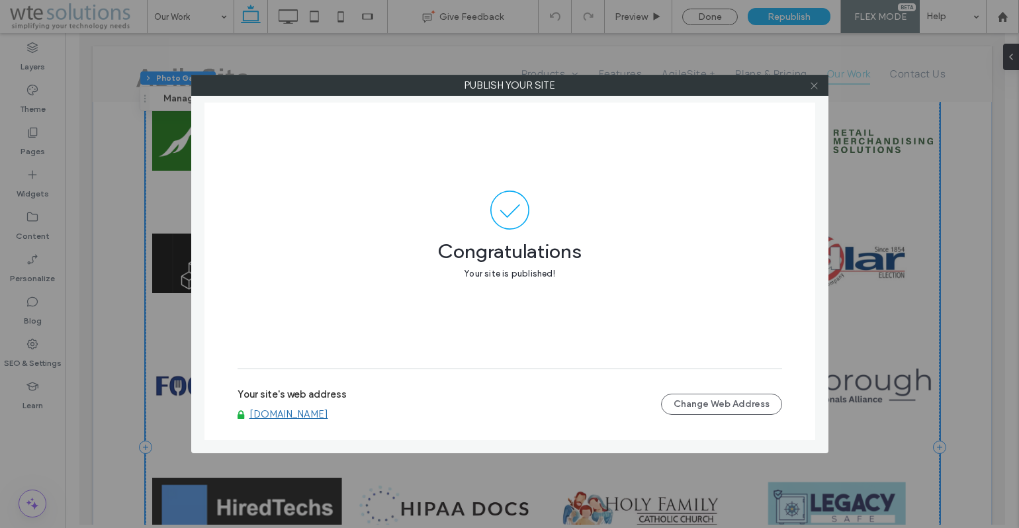
click at [815, 85] on use at bounding box center [814, 85] width 7 height 7
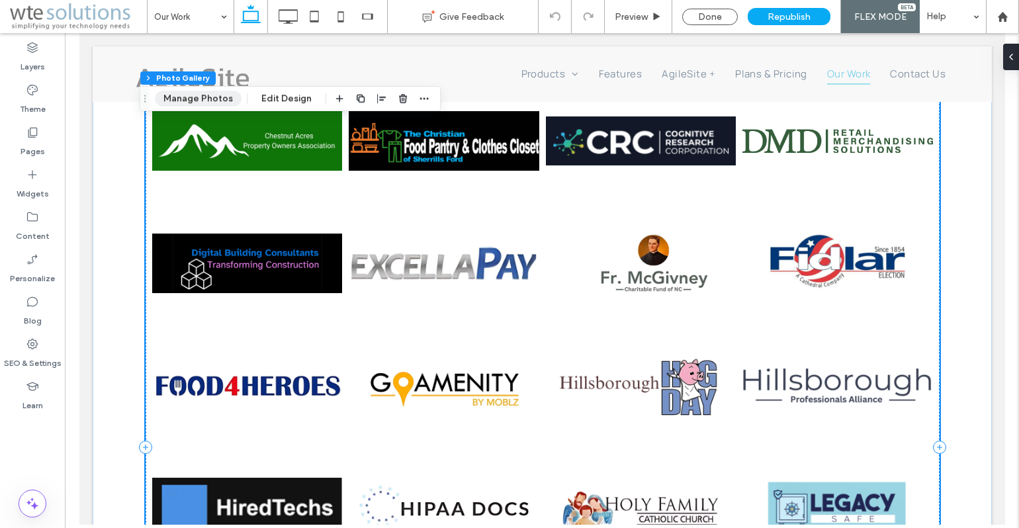
click at [185, 95] on button "Manage Photos" at bounding box center [198, 99] width 87 height 16
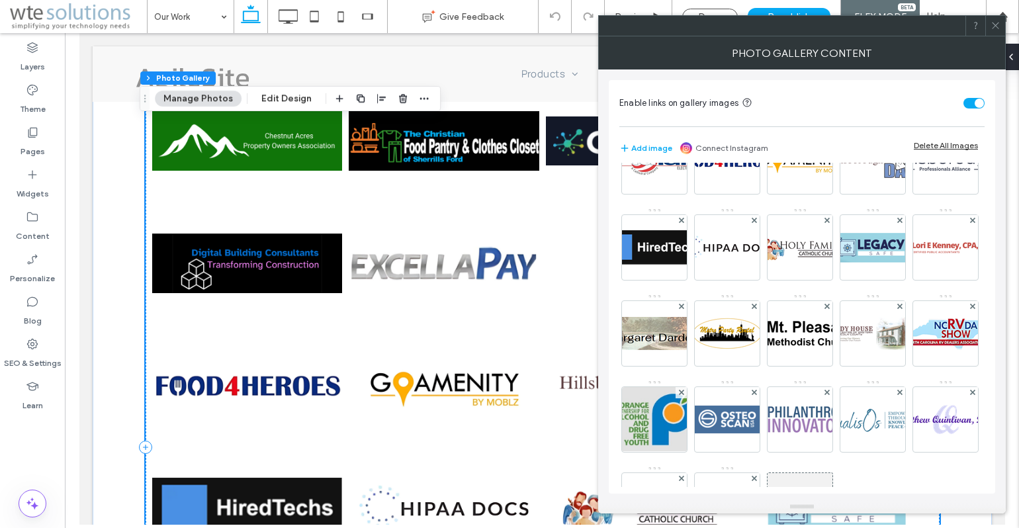
scroll to position [459, 0]
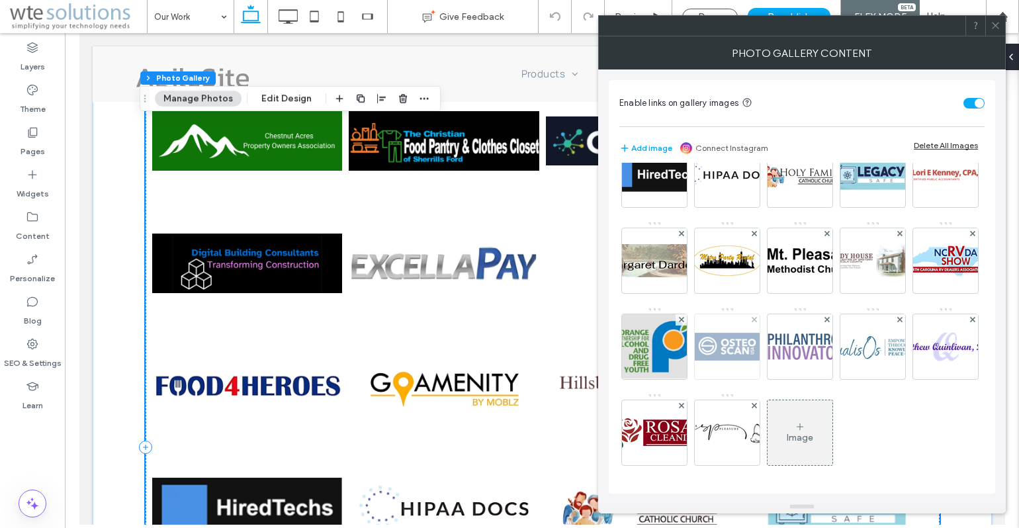
click at [780, 355] on img at bounding box center [727, 346] width 106 height 33
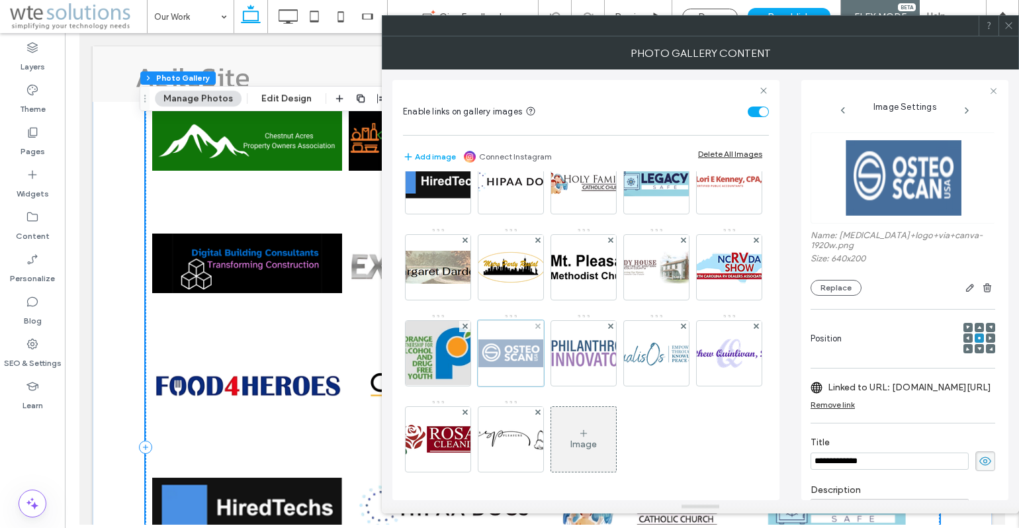
scroll to position [0, 0]
click at [542, 360] on img at bounding box center [438, 353] width 208 height 65
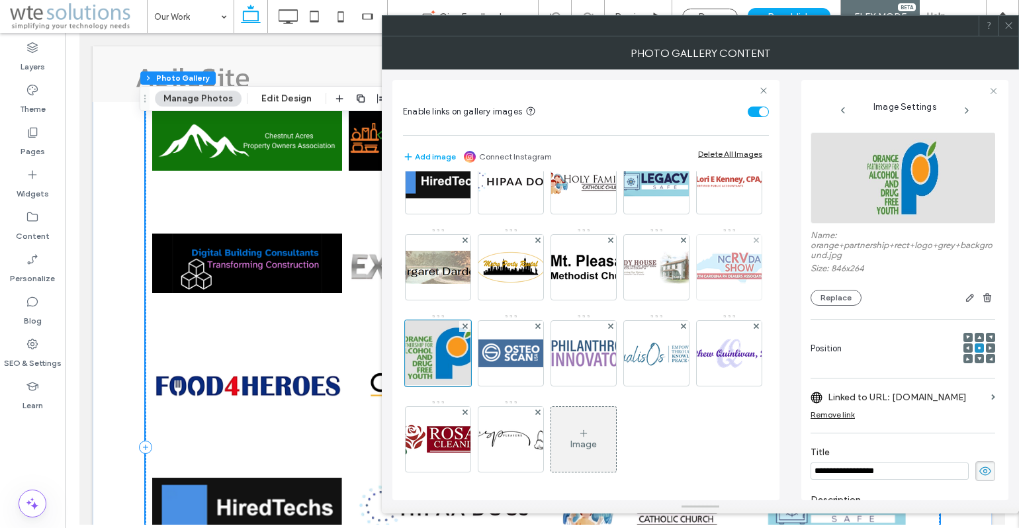
click at [676, 284] on img at bounding box center [729, 267] width 106 height 33
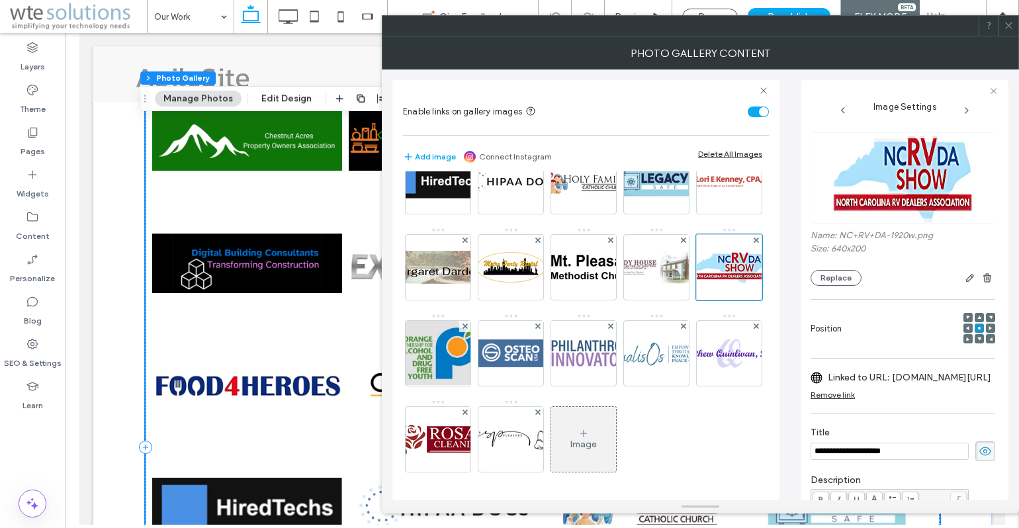
click at [1009, 23] on icon at bounding box center [1009, 26] width 10 height 10
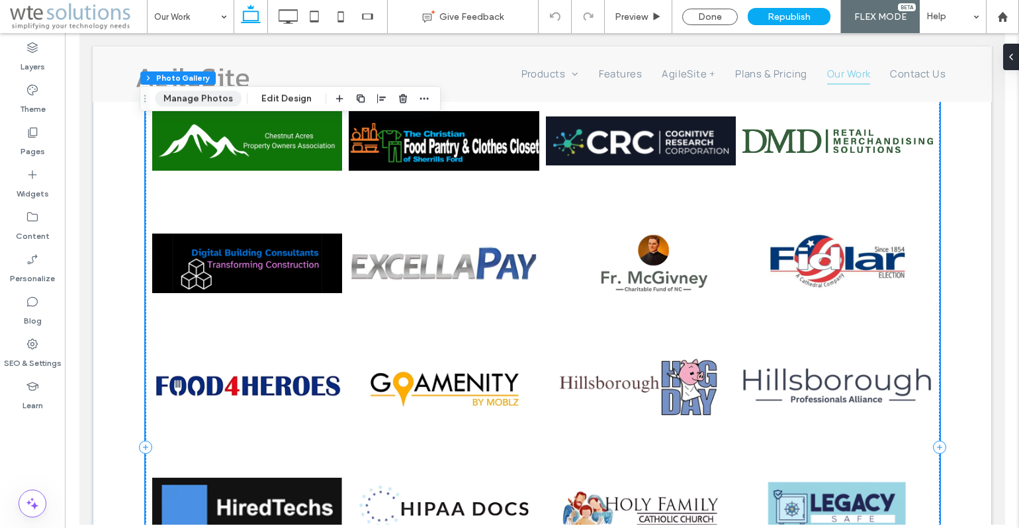
click at [188, 100] on button "Manage Photos" at bounding box center [198, 99] width 87 height 16
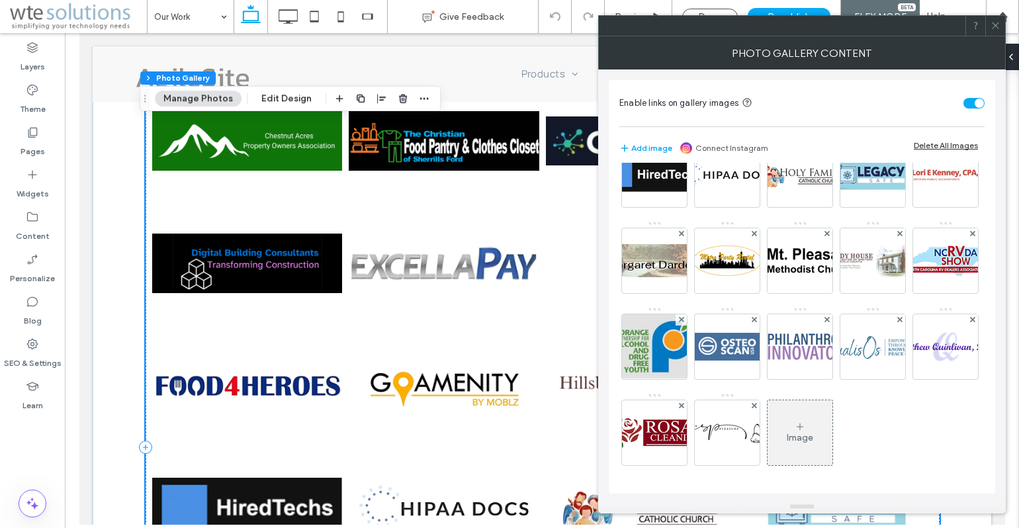
scroll to position [459, 0]
click at [759, 361] on img at bounding box center [655, 346] width 208 height 65
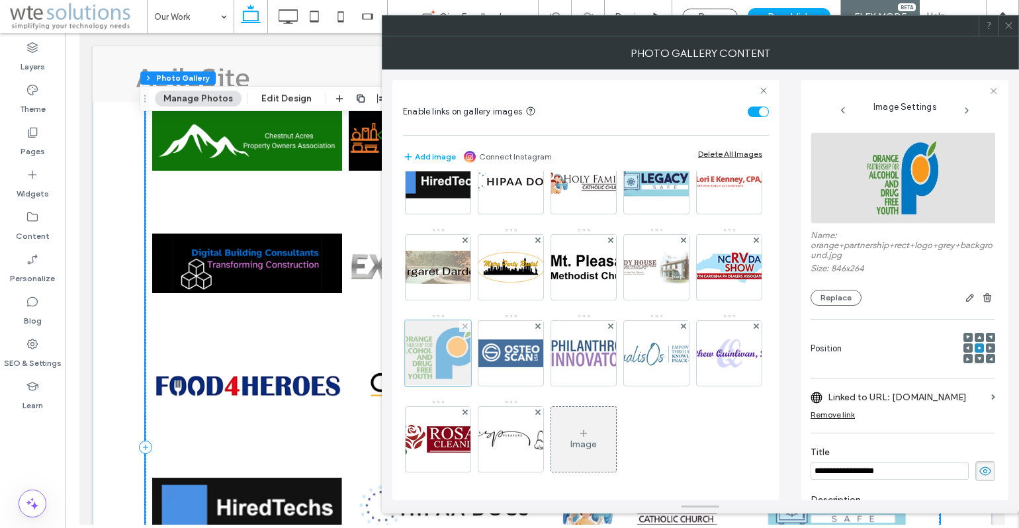
scroll to position [0, 0]
click at [439, 189] on img at bounding box center [438, 181] width 106 height 34
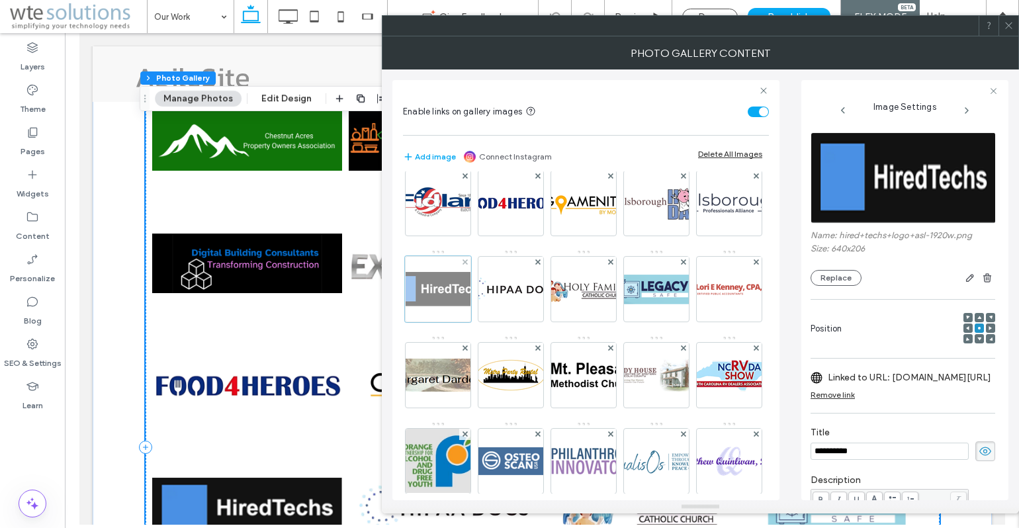
scroll to position [306, 0]
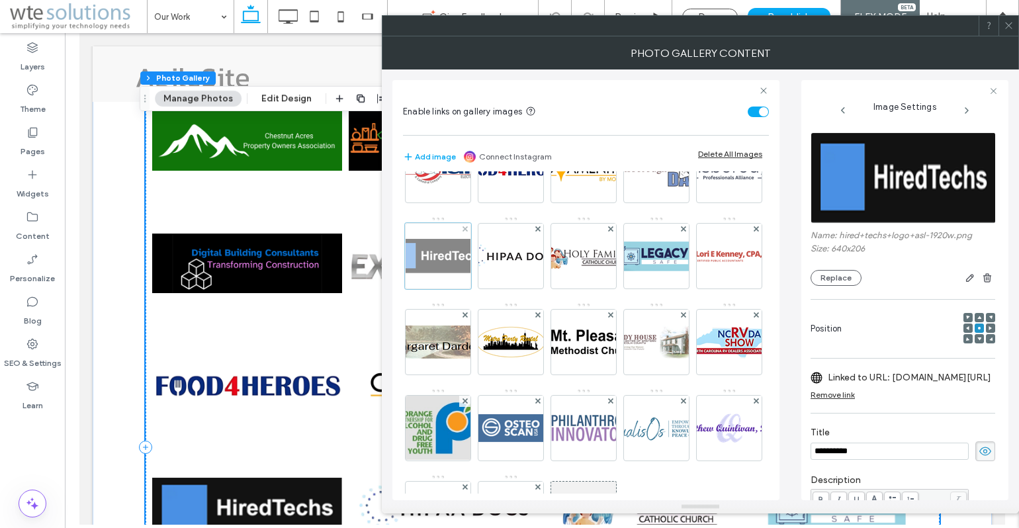
click at [436, 289] on div at bounding box center [438, 256] width 66 height 66
click at [1009, 26] on use at bounding box center [1008, 26] width 7 height 7
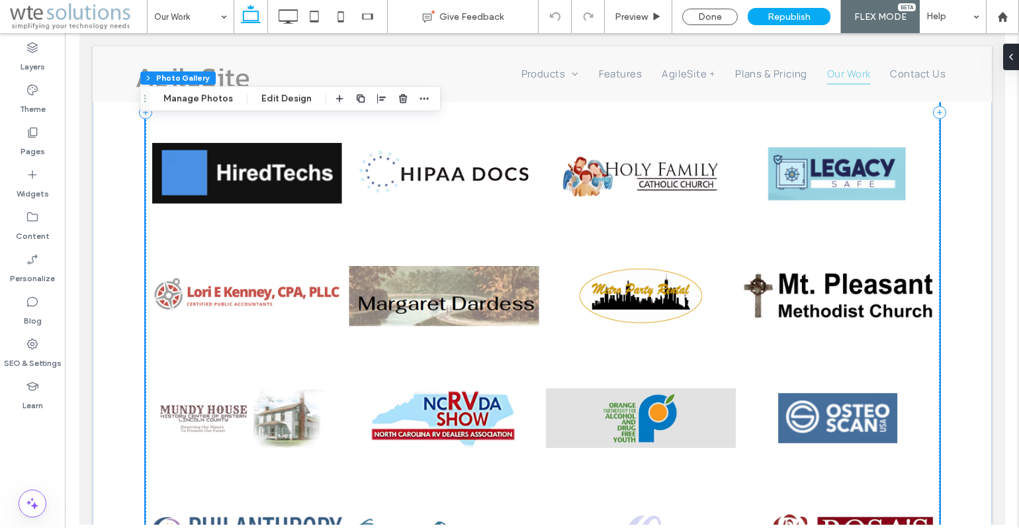
scroll to position [1311, 0]
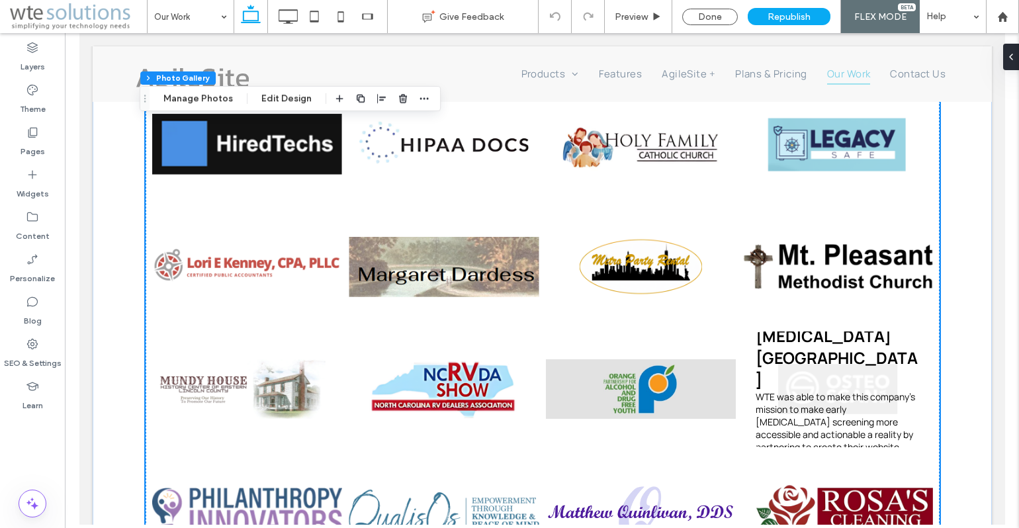
click at [824, 387] on link at bounding box center [837, 390] width 191 height 116
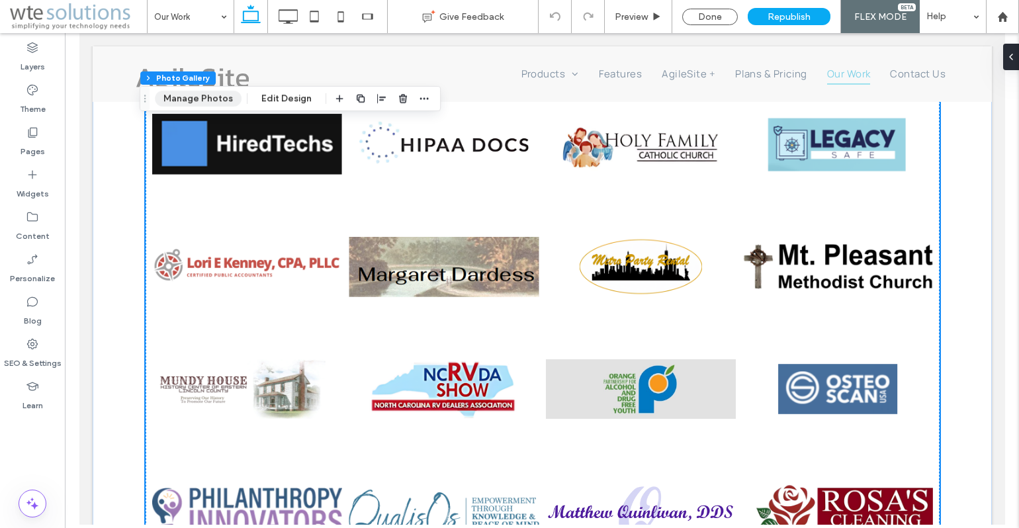
click at [191, 98] on button "Manage Photos" at bounding box center [198, 99] width 87 height 16
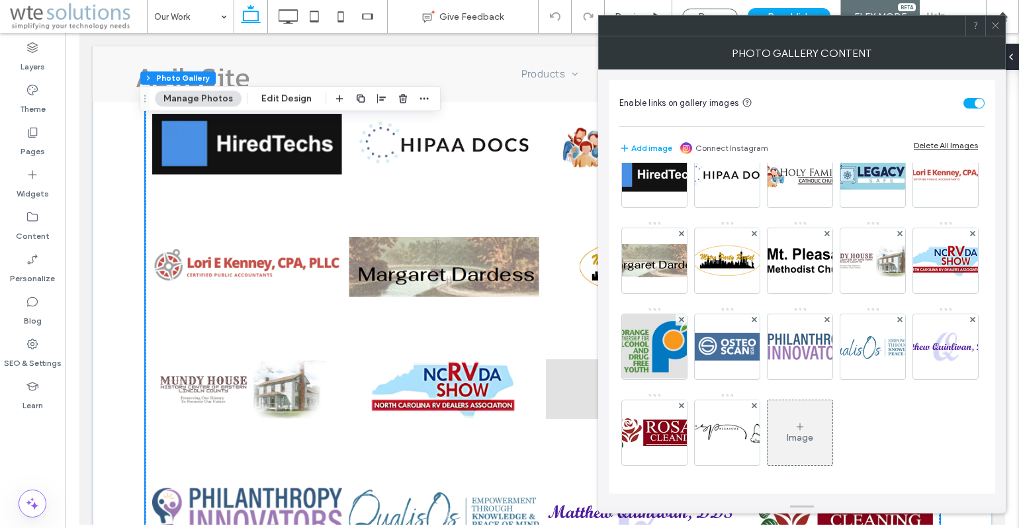
scroll to position [489, 0]
click at [780, 330] on img at bounding box center [727, 346] width 106 height 33
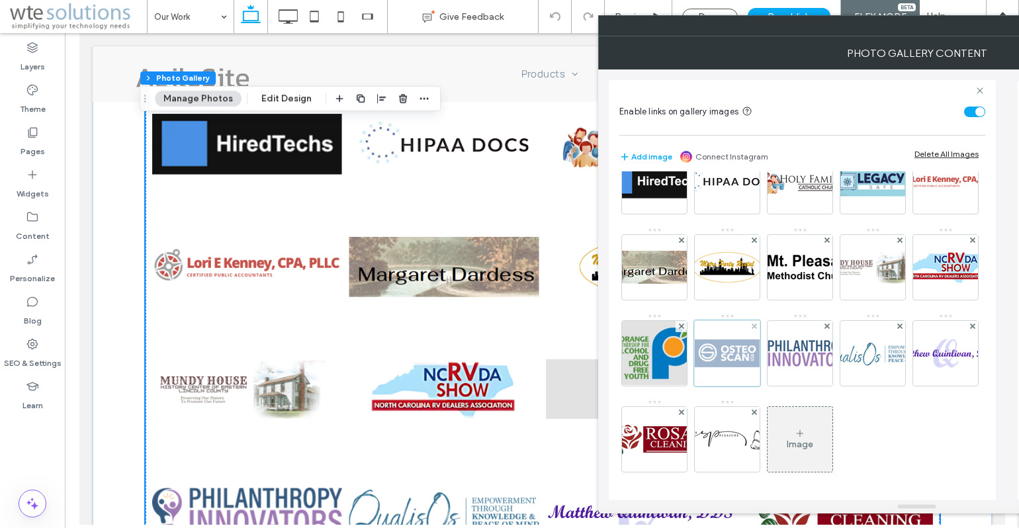
scroll to position [0, 0]
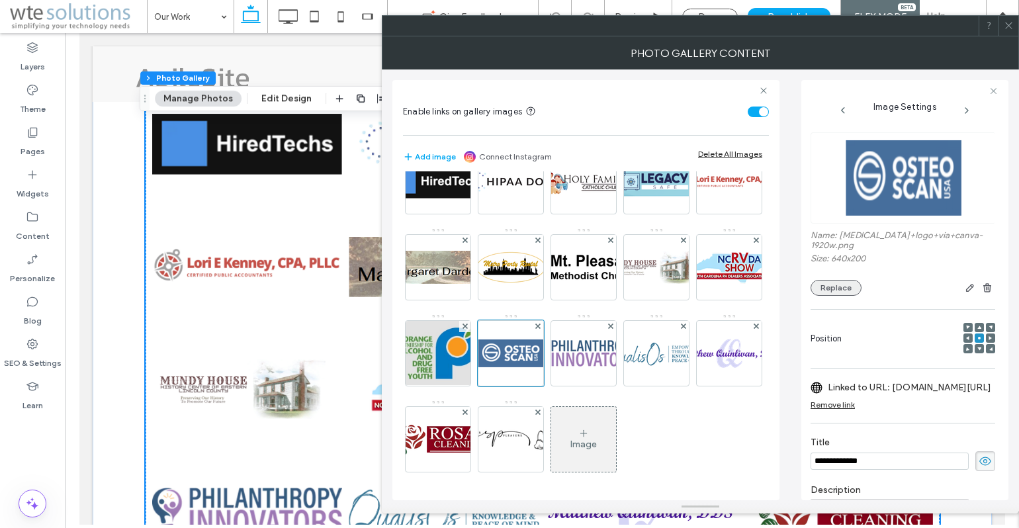
click at [839, 290] on button "Replace" at bounding box center [836, 288] width 51 height 16
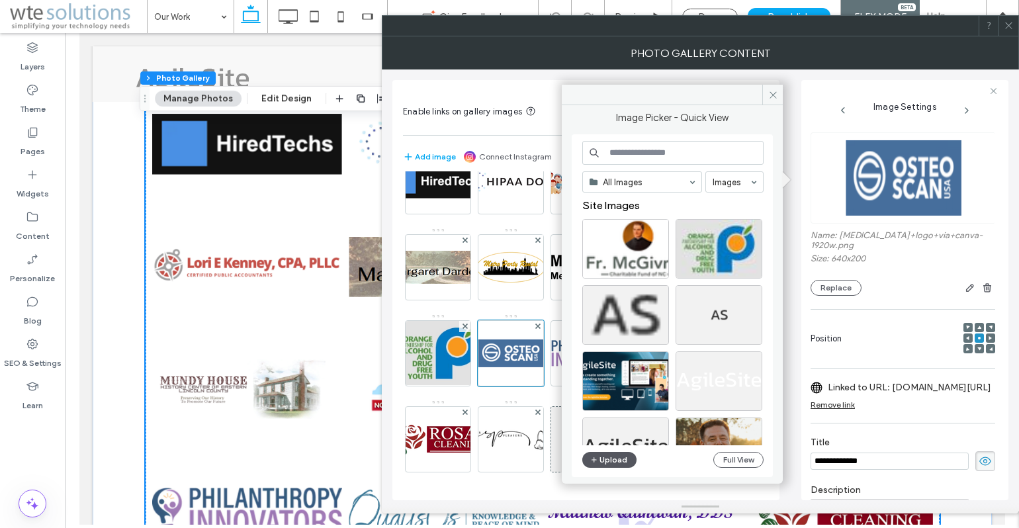
click at [612, 458] on button "Upload" at bounding box center [609, 460] width 54 height 16
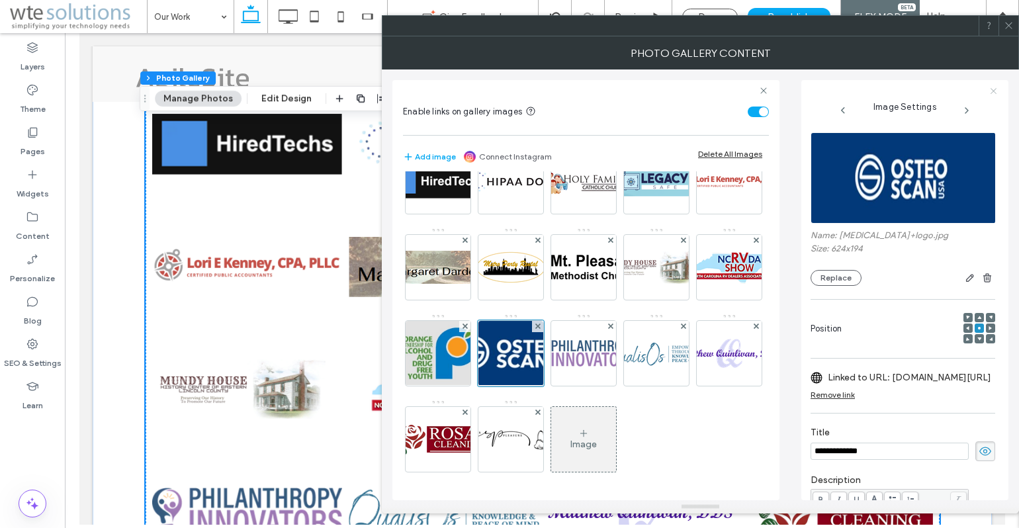
click at [991, 87] on icon at bounding box center [994, 91] width 9 height 9
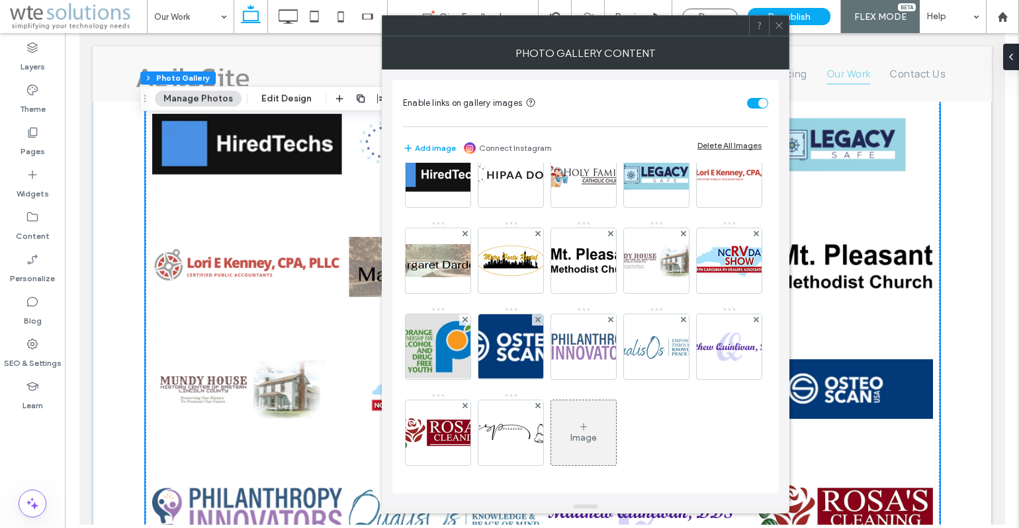
click at [777, 26] on icon at bounding box center [779, 26] width 10 height 10
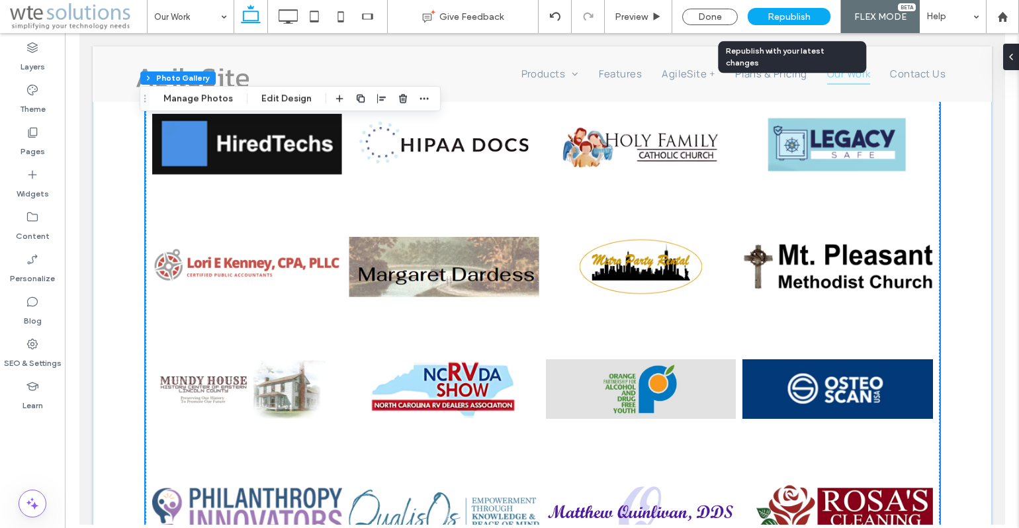
click at [784, 17] on span "Republish" at bounding box center [789, 16] width 43 height 11
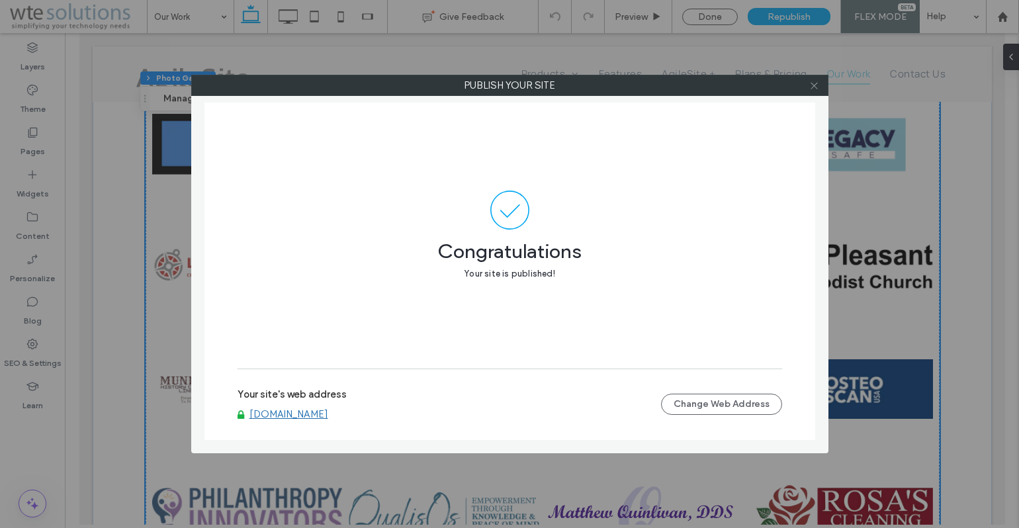
click at [813, 83] on icon at bounding box center [814, 86] width 10 height 10
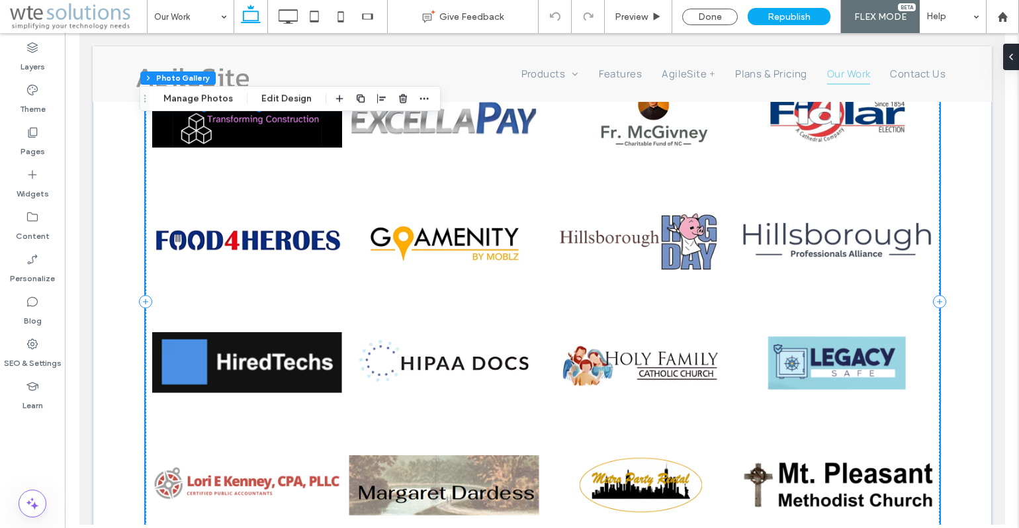
scroll to position [1165, 0]
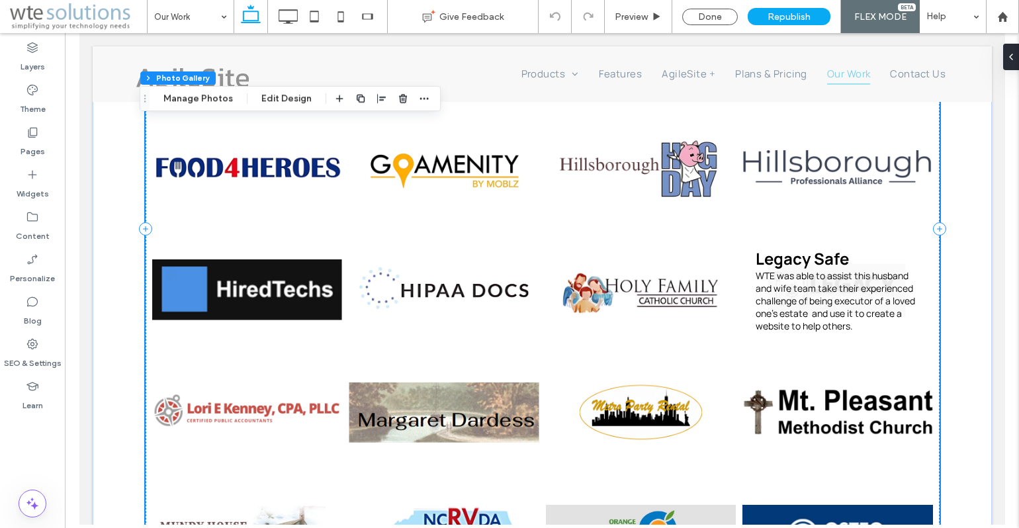
click at [806, 290] on link at bounding box center [837, 290] width 191 height 116
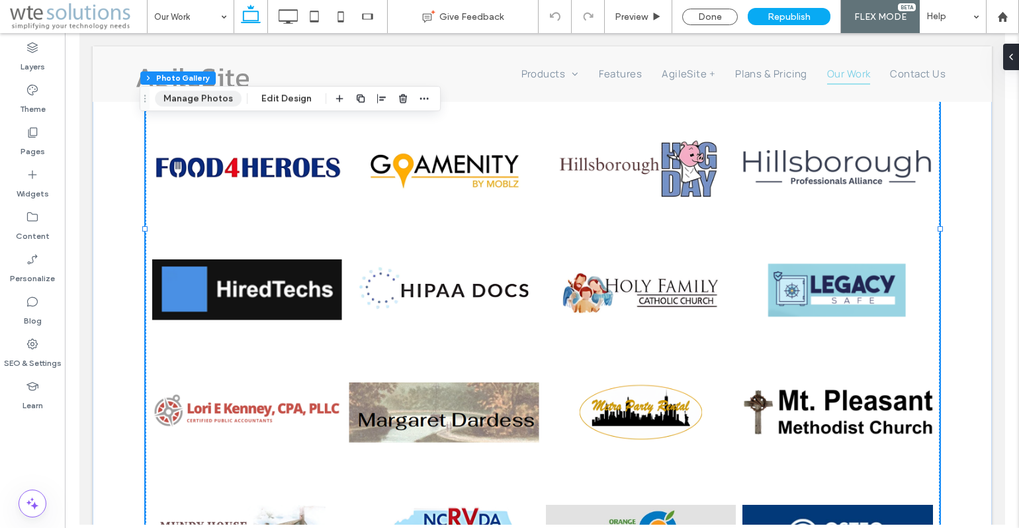
click at [175, 103] on button "Manage Photos" at bounding box center [198, 99] width 87 height 16
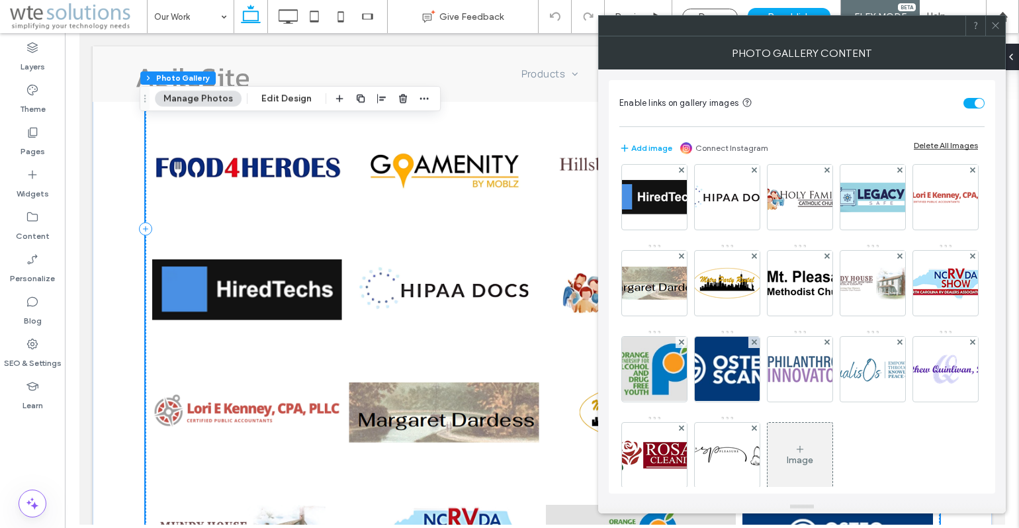
scroll to position [371, 0]
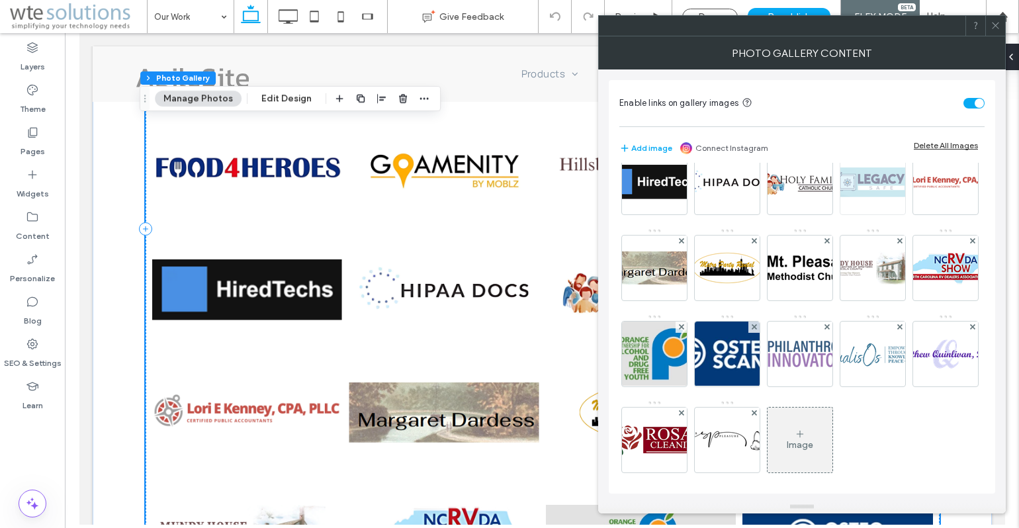
click at [866, 199] on img at bounding box center [873, 181] width 106 height 33
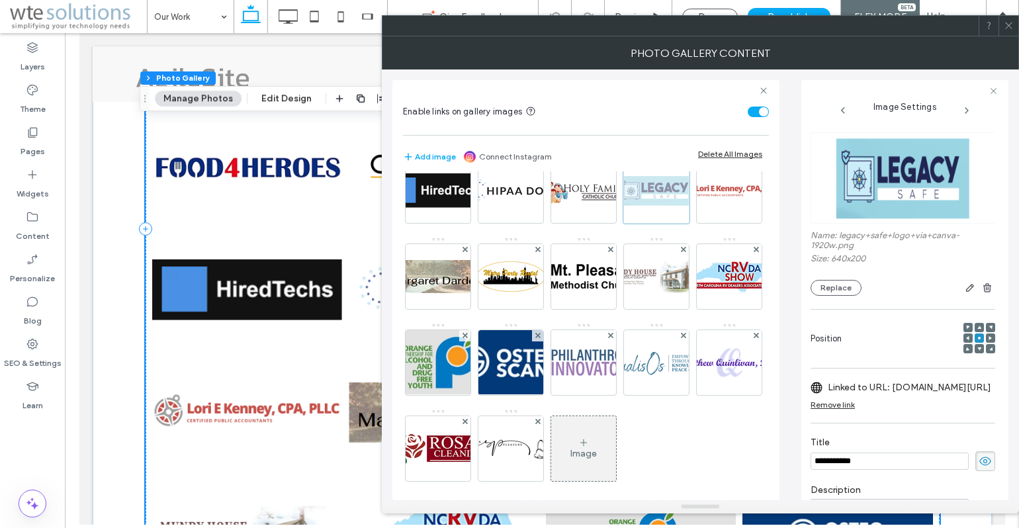
scroll to position [0, 0]
click at [835, 291] on button "Replace" at bounding box center [836, 288] width 51 height 16
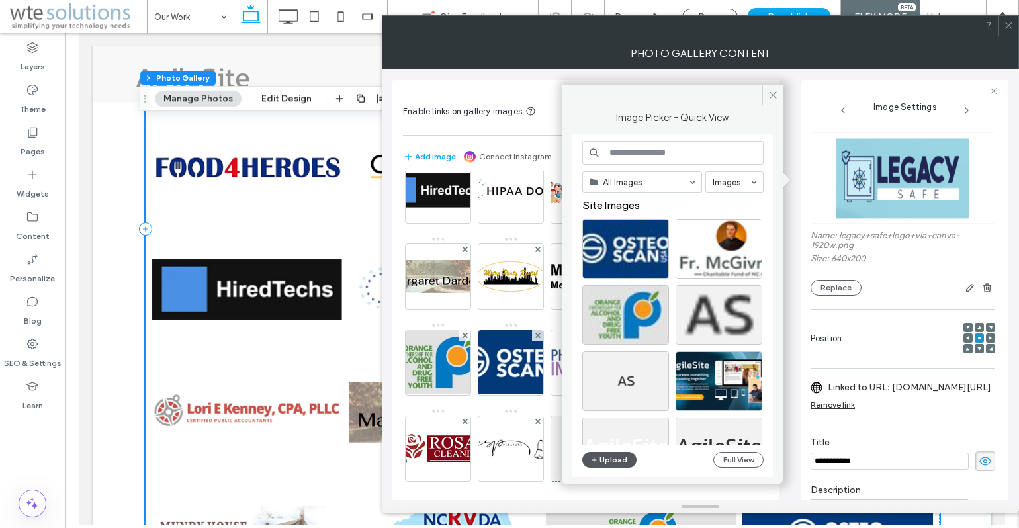
click at [609, 457] on button "Upload" at bounding box center [609, 460] width 54 height 16
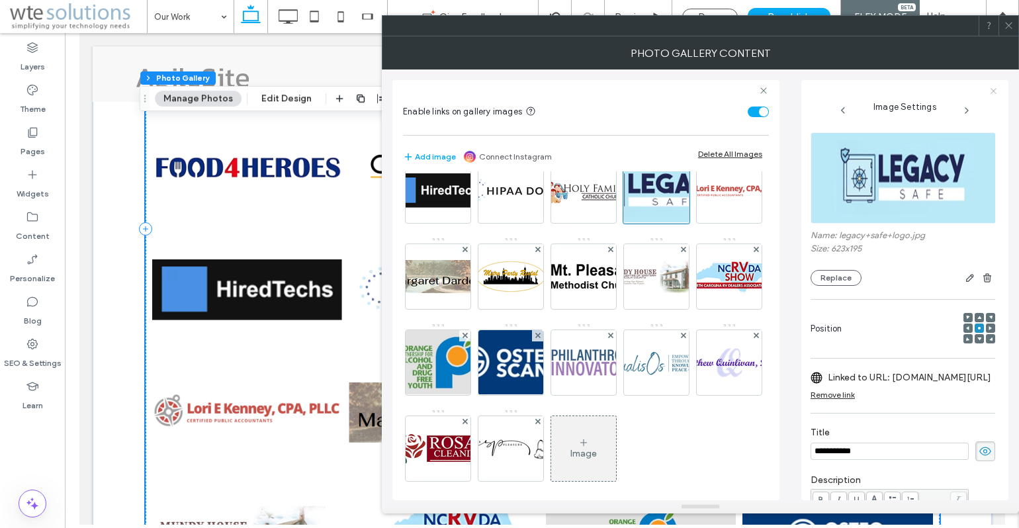
click at [994, 91] on icon at bounding box center [994, 91] width 9 height 9
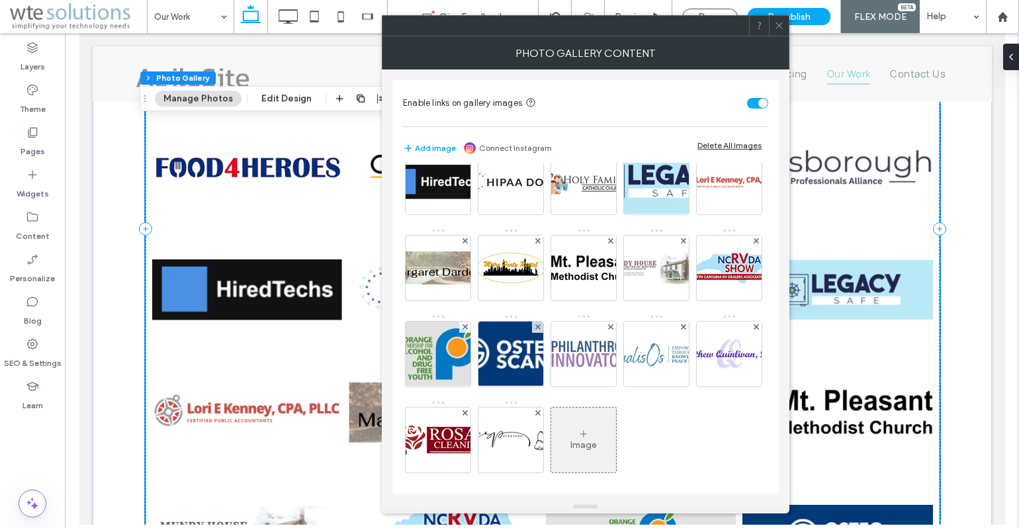
click at [779, 27] on icon at bounding box center [779, 26] width 10 height 10
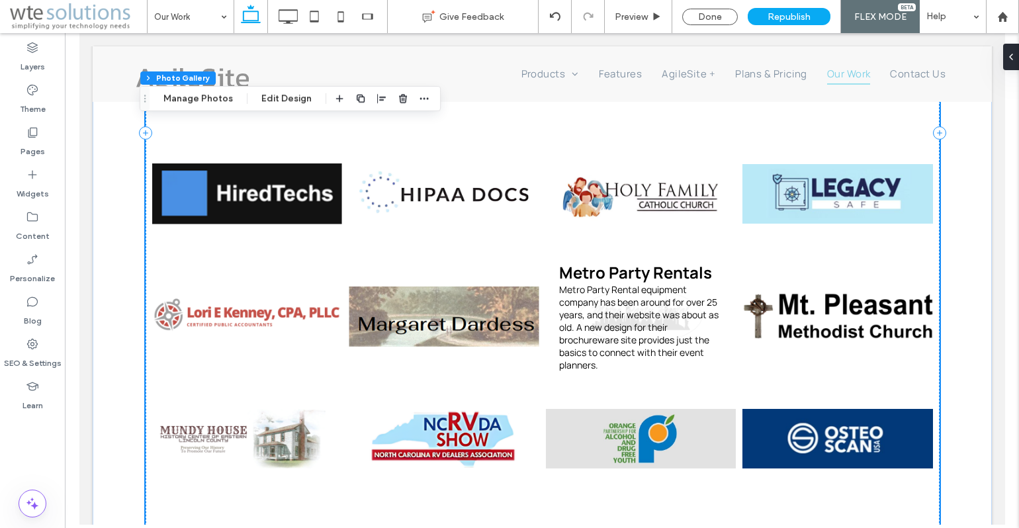
scroll to position [1092, 0]
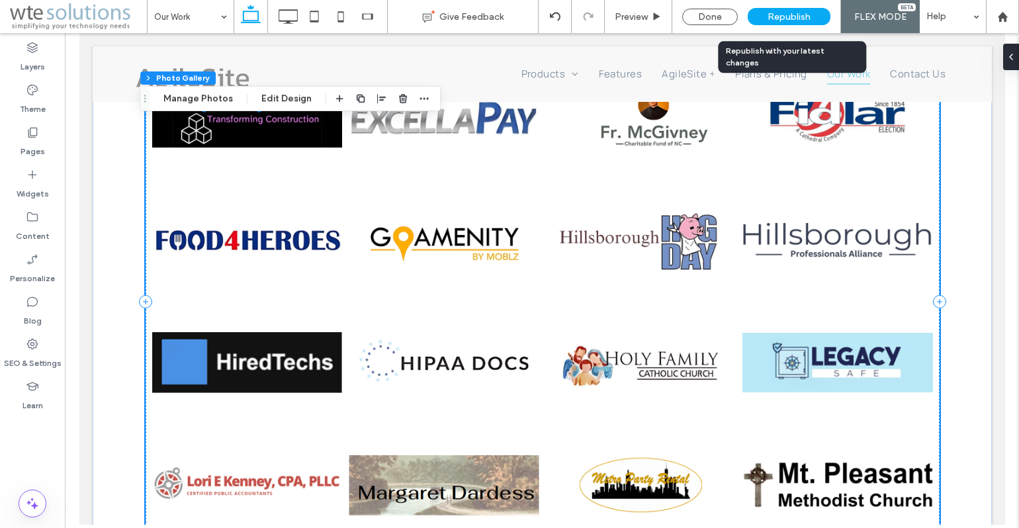
click at [786, 13] on span "Republish" at bounding box center [789, 16] width 43 height 11
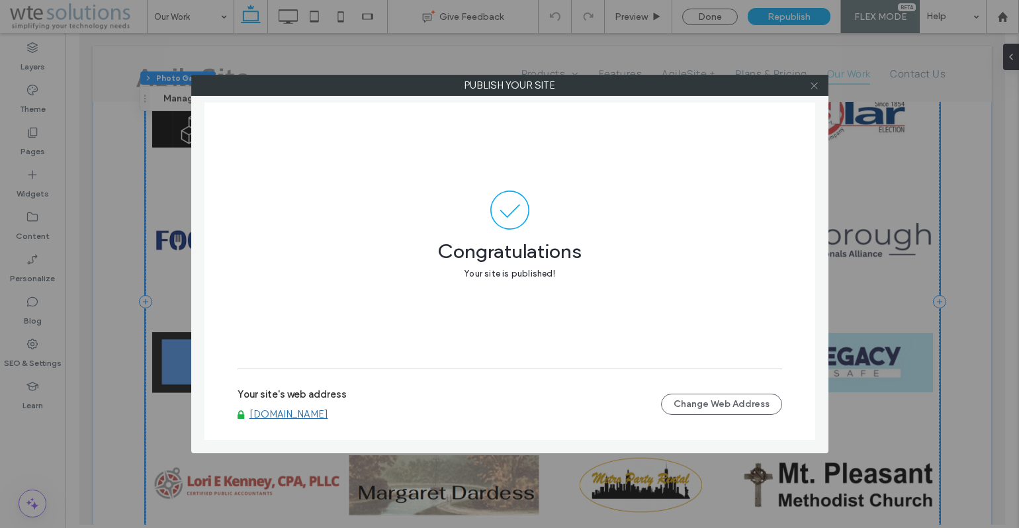
click at [815, 85] on use at bounding box center [814, 85] width 7 height 7
